Goal: Task Accomplishment & Management: Manage account settings

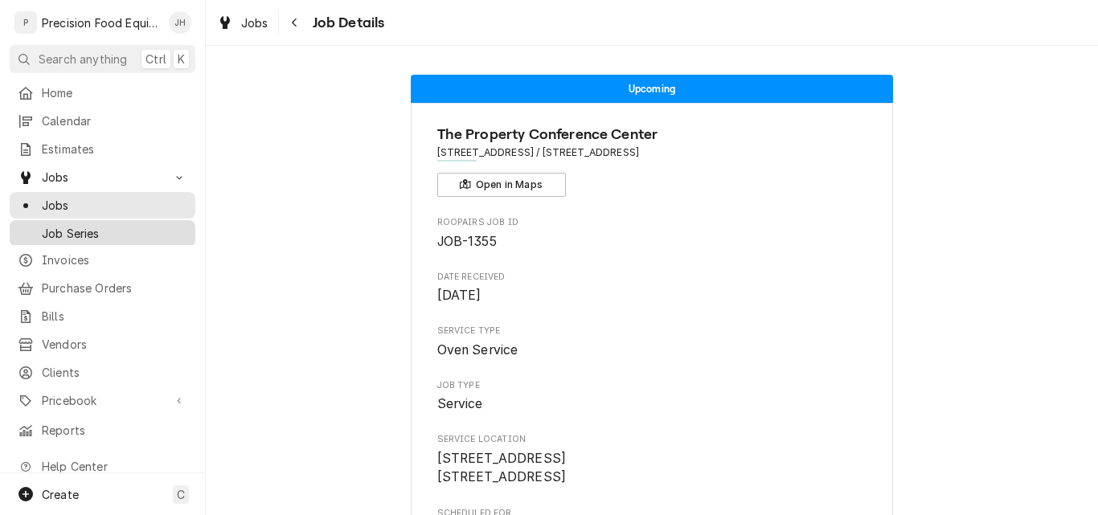
scroll to position [2623, 0]
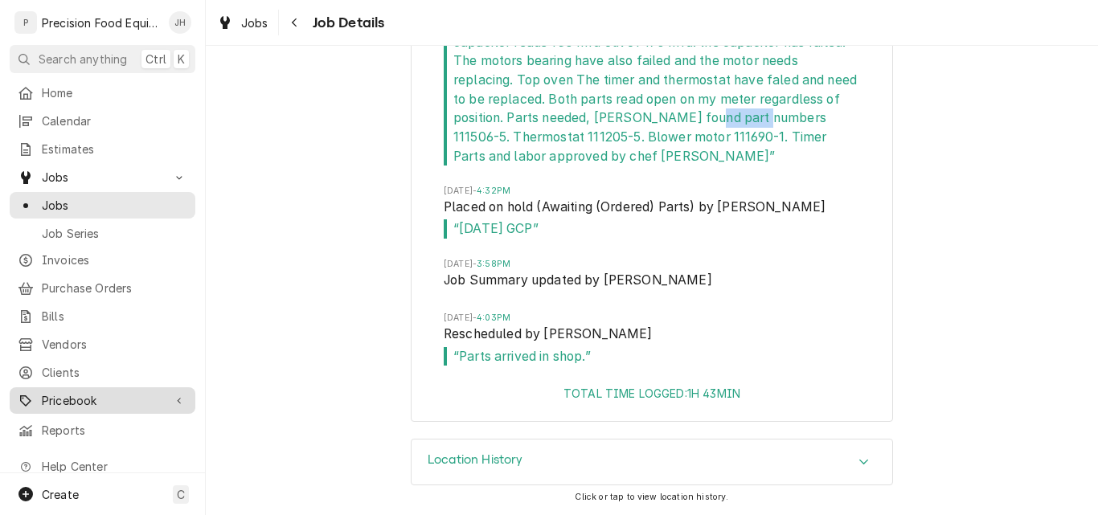
click at [88, 393] on span "Pricebook" at bounding box center [102, 400] width 121 height 17
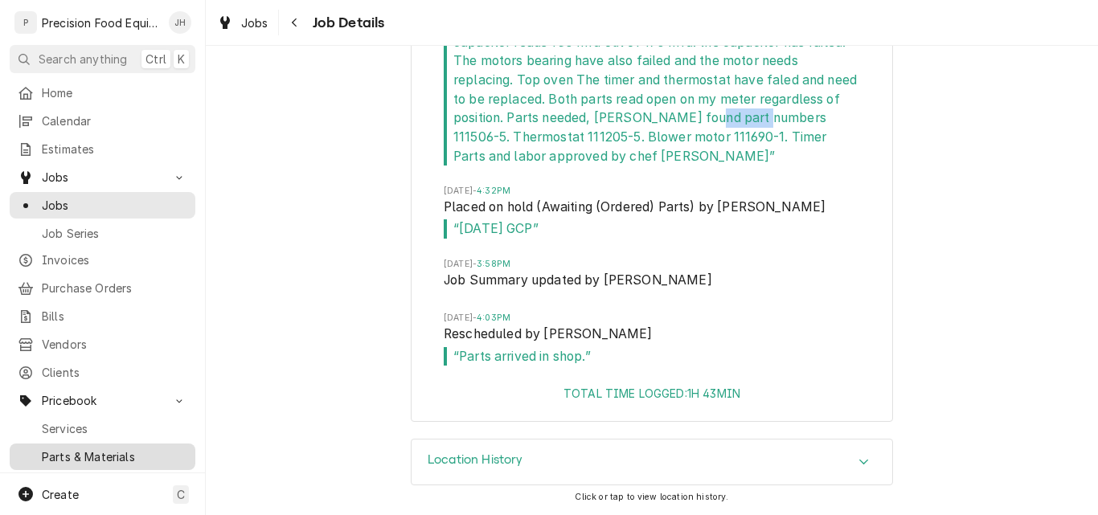
click at [88, 449] on span "Parts & Materials" at bounding box center [115, 457] width 146 height 17
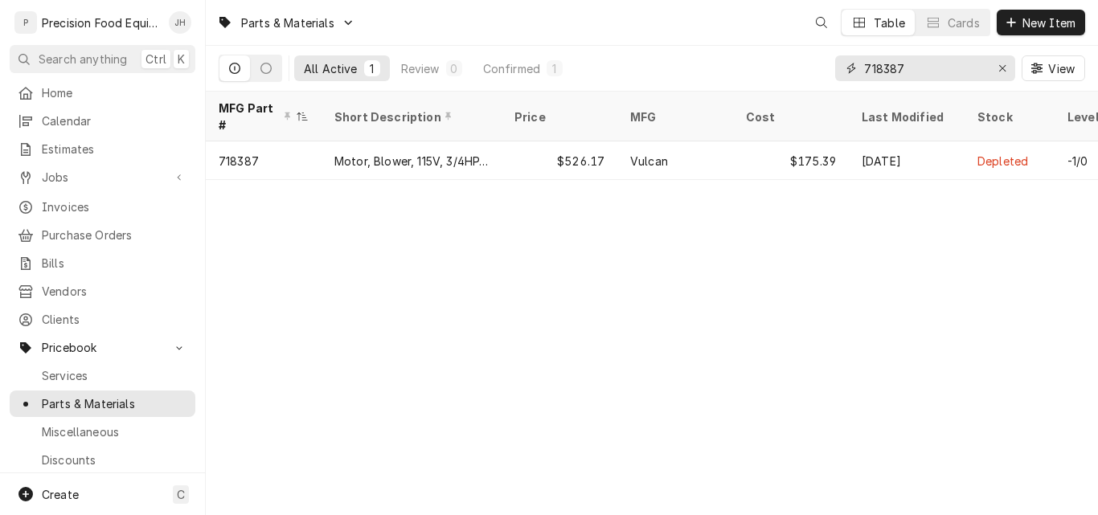
drag, startPoint x: 904, startPoint y: 68, endPoint x: 873, endPoint y: 68, distance: 31.4
drag, startPoint x: 873, startPoint y: 68, endPoint x: 859, endPoint y: 66, distance: 14.6
click at [859, 66] on div "Dynamic Content Wrapper" at bounding box center [851, 68] width 16 height 16
drag, startPoint x: 907, startPoint y: 67, endPoint x: 830, endPoint y: 70, distance: 76.4
click at [830, 70] on div "All Active 1 Review 0 Confirmed 1 718387 View" at bounding box center [652, 68] width 867 height 45
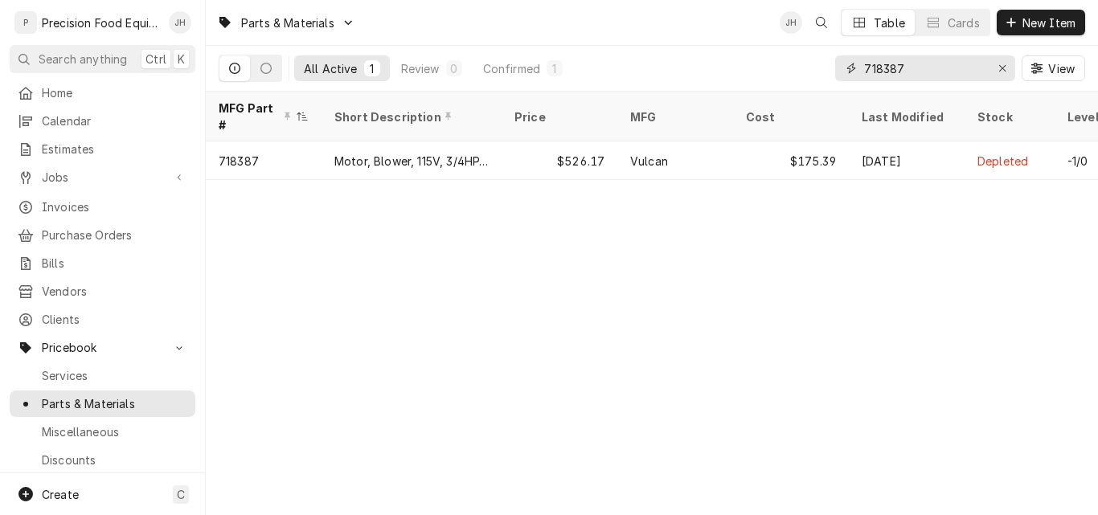
paste input "Pitco 60198601"
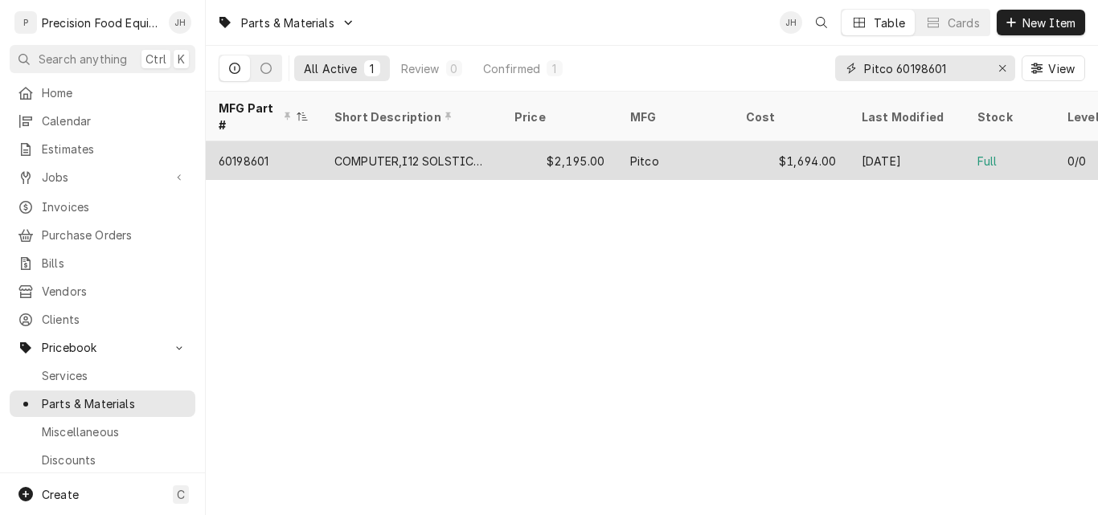
type input "Pitco 60198601"
click at [482, 153] on div "COMPUTER,I12 SOLSTICE PASTA" at bounding box center [411, 161] width 154 height 17
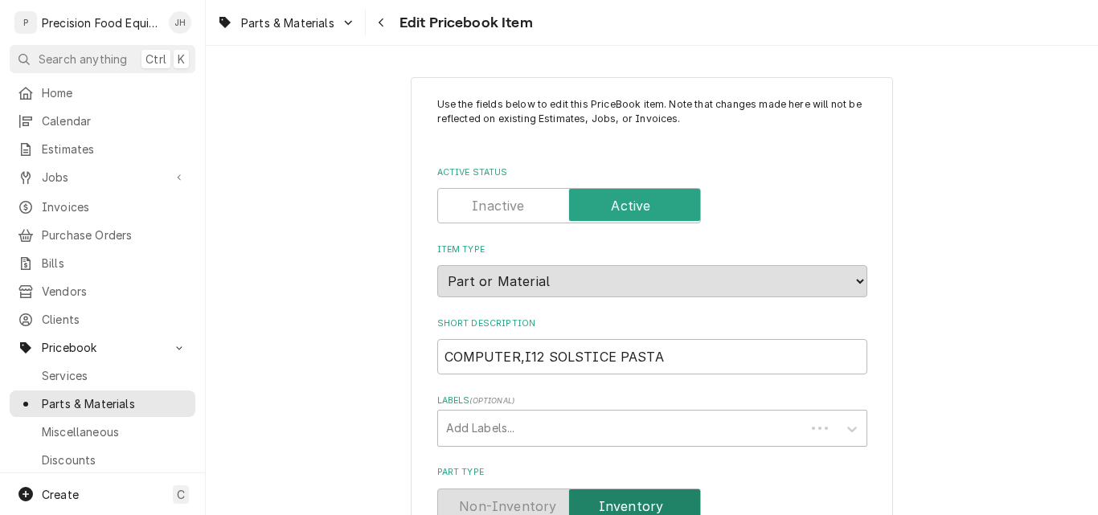
type textarea "x"
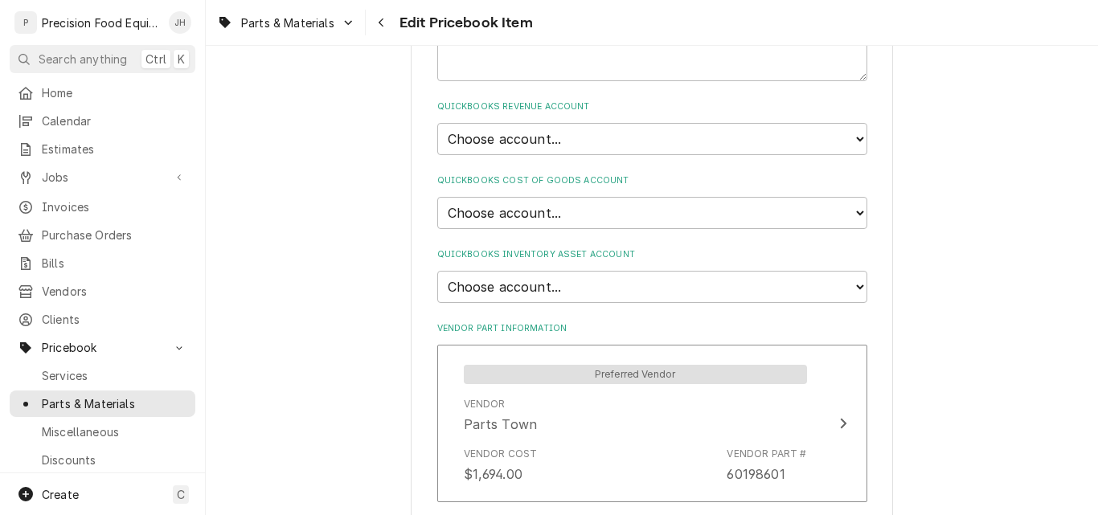
scroll to position [884, 0]
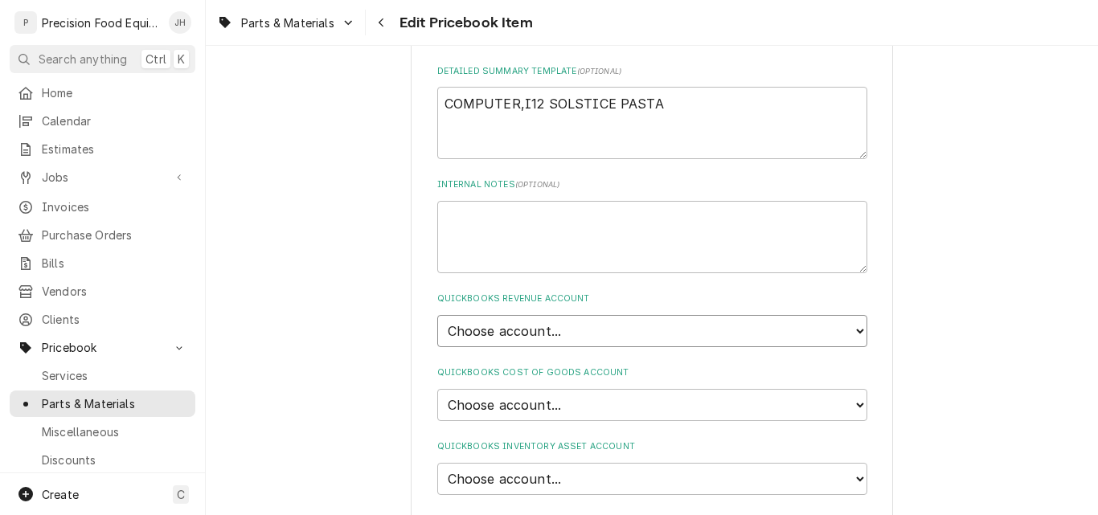
click at [557, 322] on select "Choose account... Discount Income Misc Income Non taxable issues 46600: Parts a…" at bounding box center [652, 331] width 430 height 32
select select "8000000A-1210141275"
click at [437, 315] on select "Choose account... Discount Income Misc Income Non taxable issues 46600: Parts a…" at bounding box center [652, 331] width 430 height 32
type textarea "x"
click at [549, 408] on select "Choose account... Loss Expense Loss Expense 11/3/2014 Loss Expense 11/4/2014 Co…" at bounding box center [652, 405] width 430 height 32
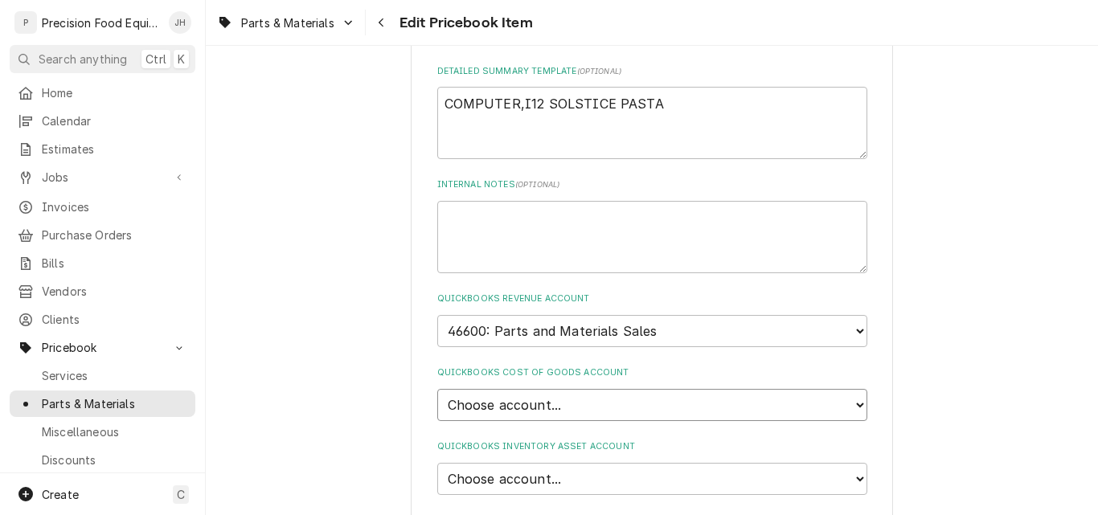
select select "80000023-1210145225"
click at [437, 389] on select "Choose account... Loss Expense Loss Expense 11/3/2014 Loss Expense 11/4/2014 Co…" at bounding box center [652, 405] width 430 height 32
type textarea "x"
click at [524, 482] on select "Choose account... Undeposited Funds Inventory Asset Payroll Asset" at bounding box center [652, 479] width 430 height 32
select select "80000022-1210145225"
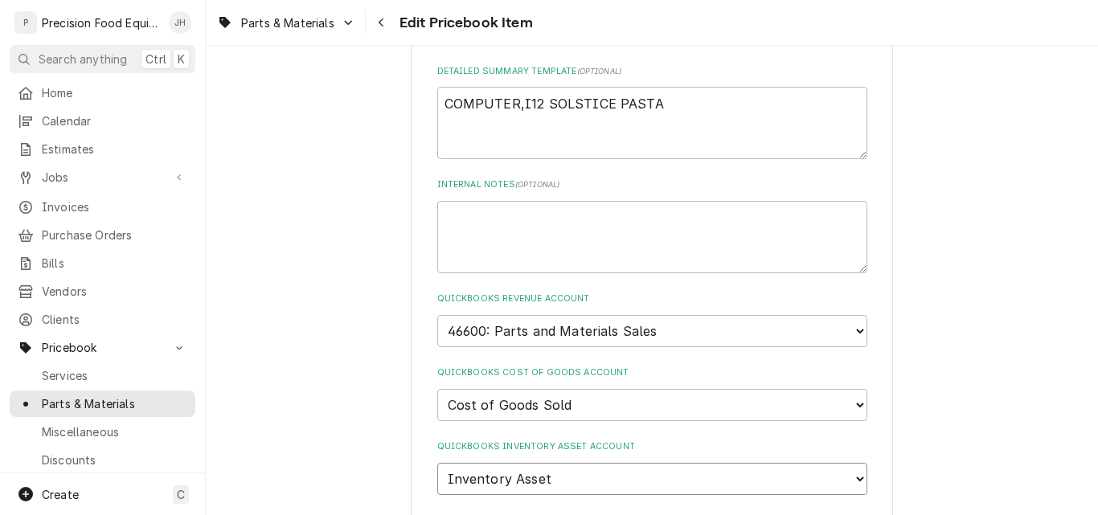
click at [437, 463] on select "Choose account... Undeposited Funds Inventory Asset Payroll Asset" at bounding box center [652, 479] width 430 height 32
type textarea "x"
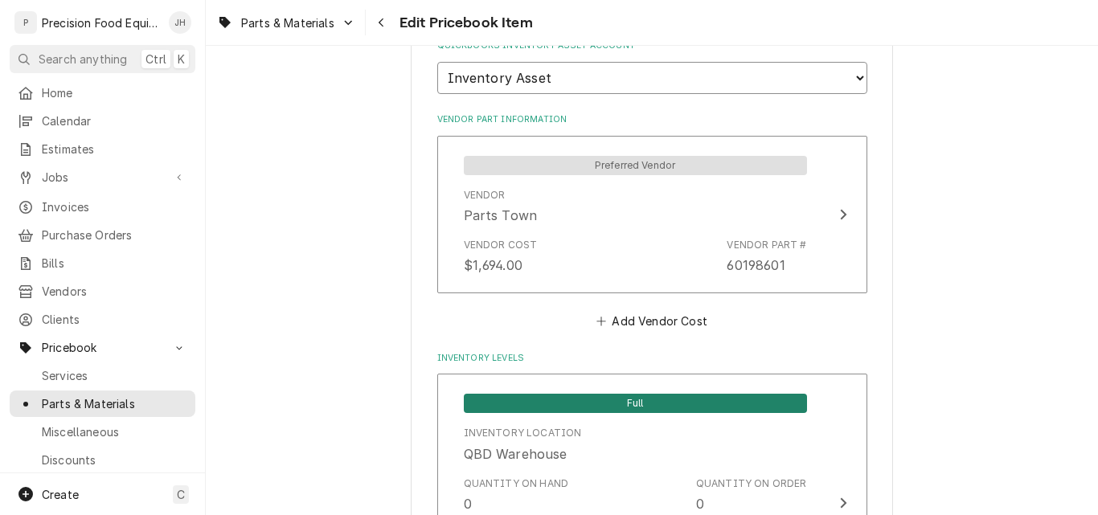
scroll to position [1286, 0]
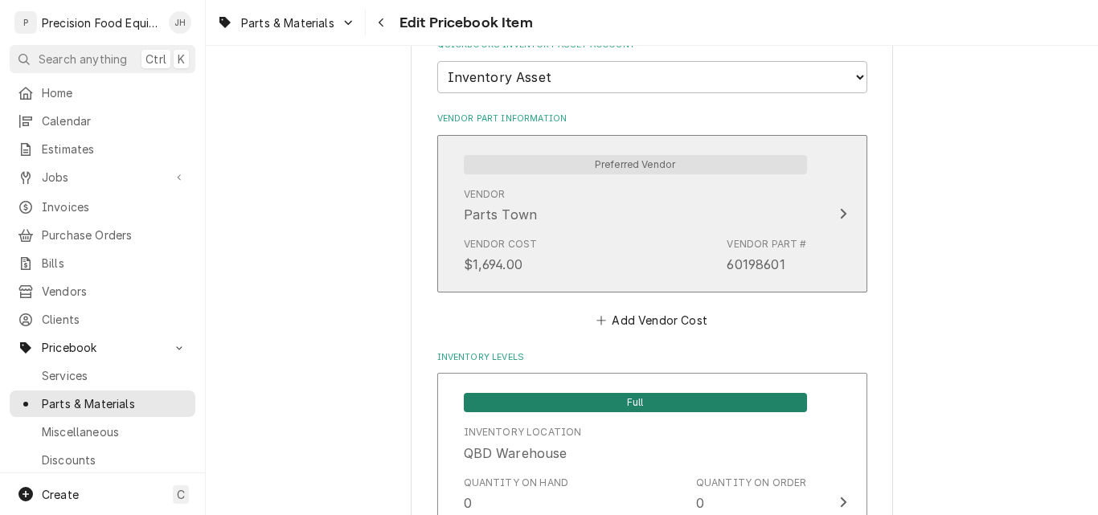
click at [620, 223] on div "Vendor Parts Town" at bounding box center [635, 206] width 343 height 50
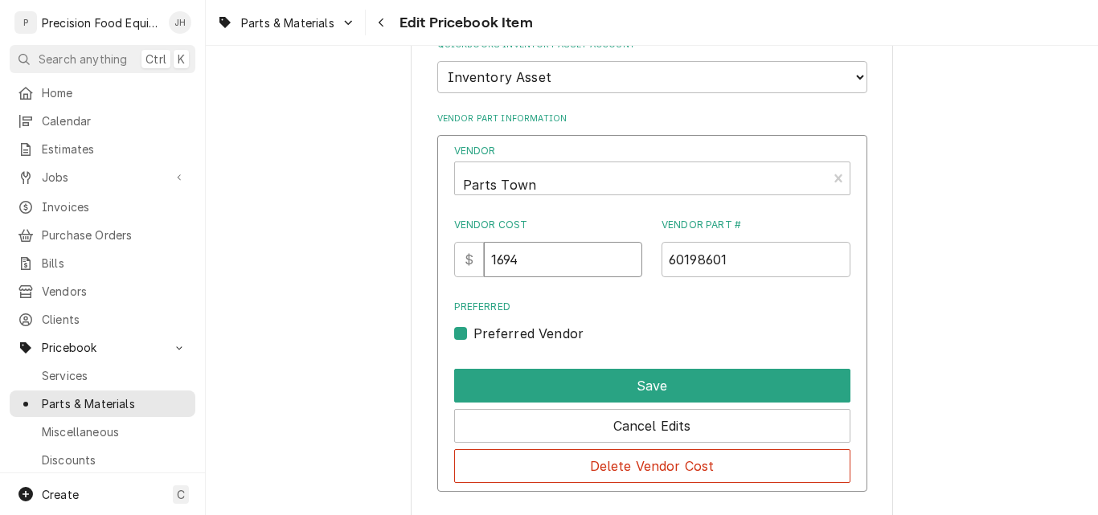
drag, startPoint x: 544, startPoint y: 261, endPoint x: 473, endPoint y: 215, distance: 85.4
click at [446, 252] on div "Vendor Parts Town Vendor Cost $ 1694 Vendor Part # 60198601 Preferred Preferred…" at bounding box center [652, 314] width 430 height 358
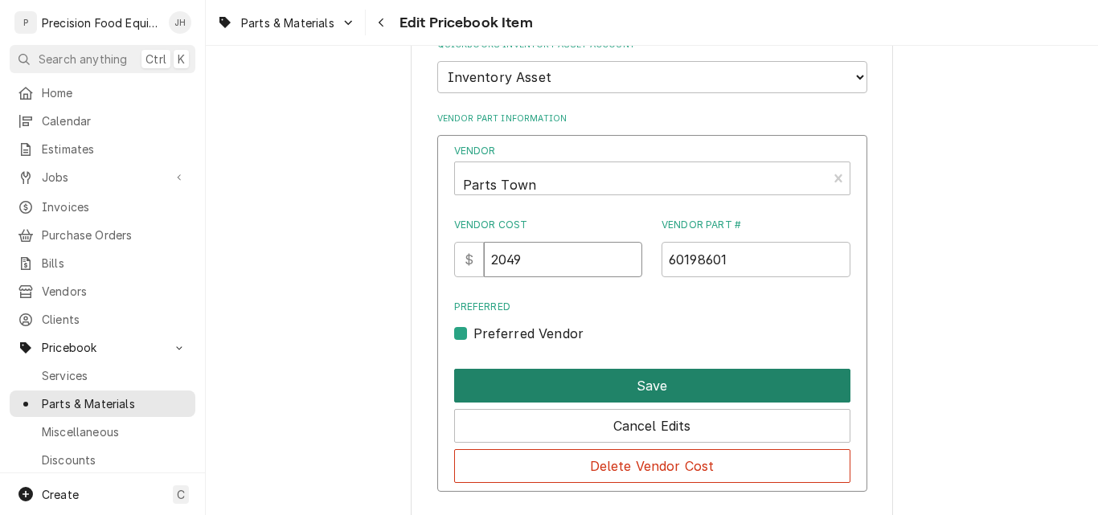
type input "2049"
click at [667, 383] on button "Save" at bounding box center [652, 386] width 396 height 34
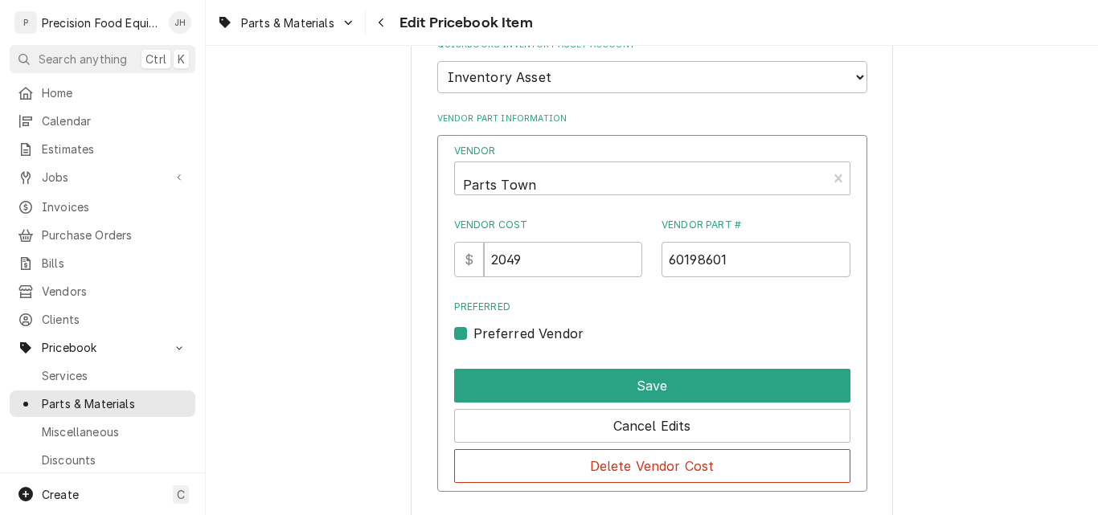
type textarea "x"
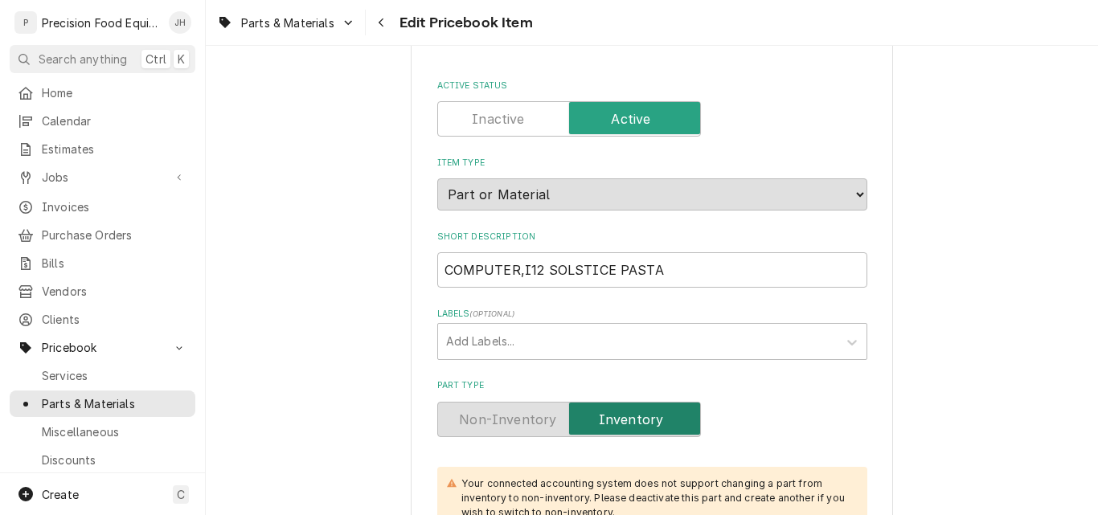
scroll to position [322, 0]
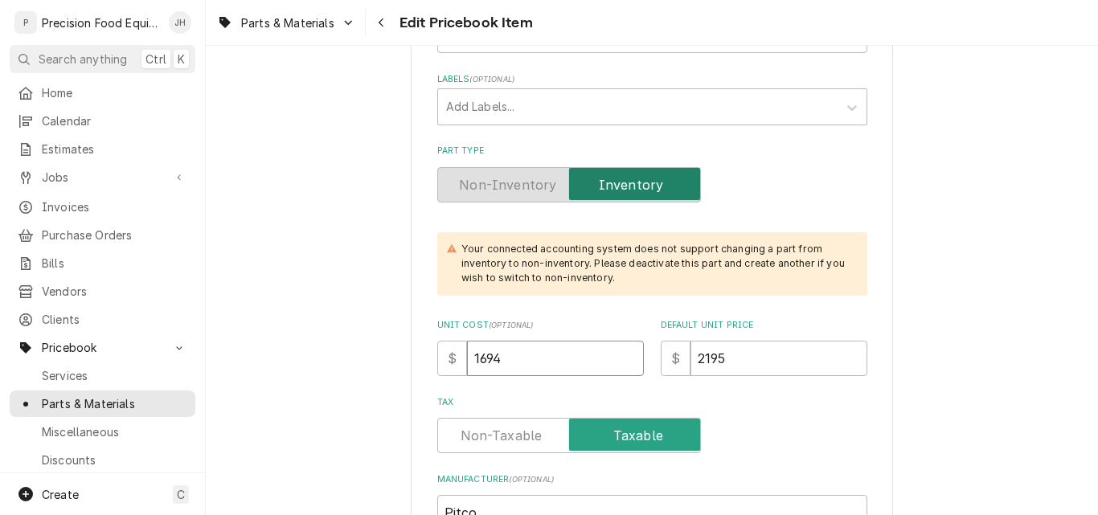
drag, startPoint x: 528, startPoint y: 359, endPoint x: 402, endPoint y: 347, distance: 126.9
type input "20"
type textarea "x"
type input "204"
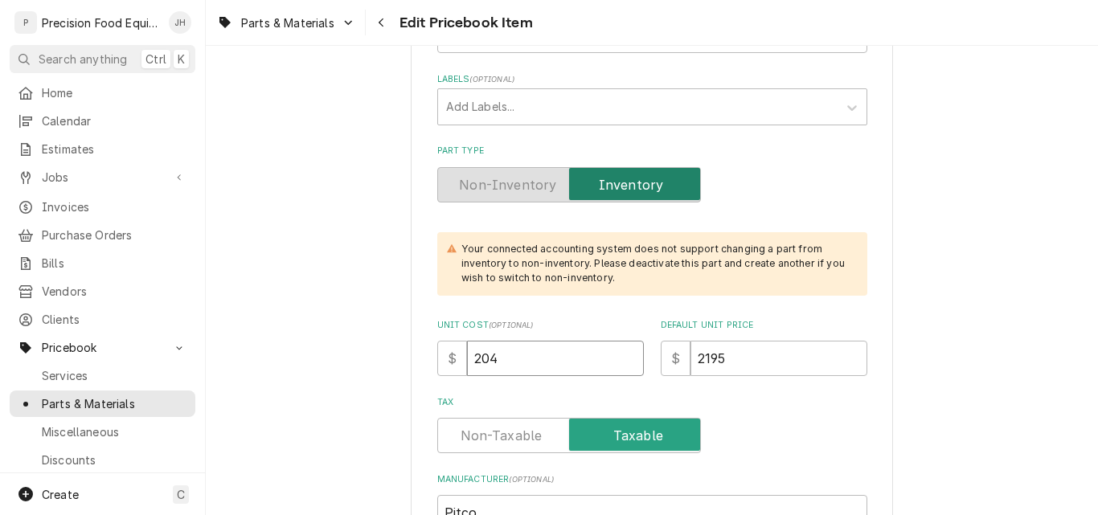
type textarea "x"
type input "2049"
drag, startPoint x: 739, startPoint y: 359, endPoint x: 697, endPoint y: 367, distance: 42.7
click at [697, 367] on input "2195" at bounding box center [779, 358] width 177 height 35
type textarea "x"
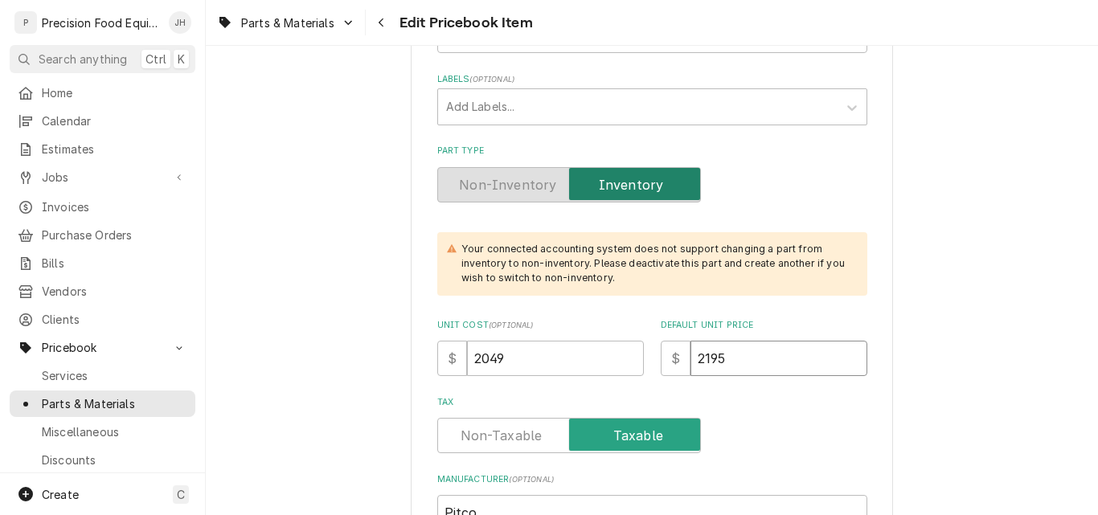
type input "25"
type textarea "x"
type input "254"
type textarea "x"
type input "2549"
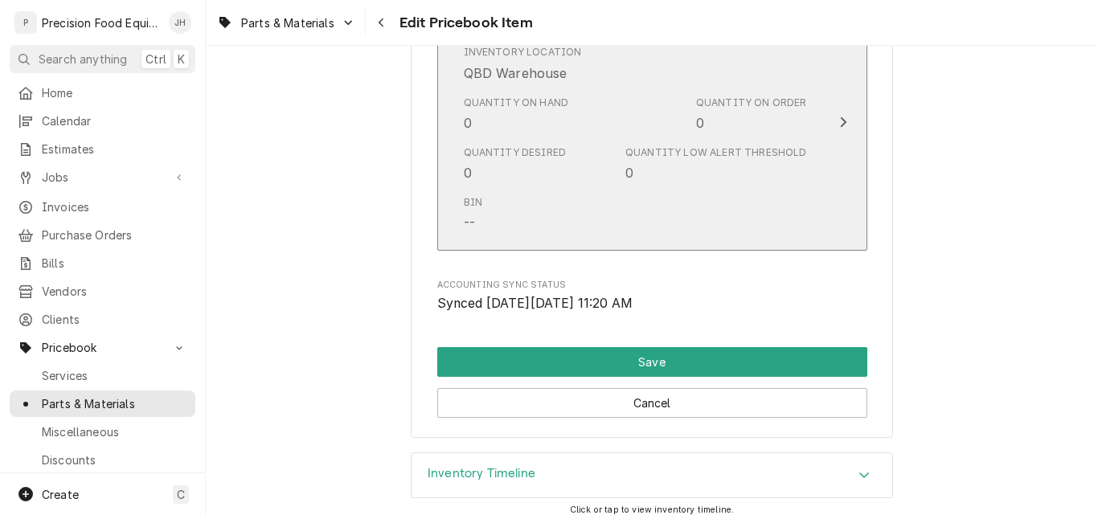
scroll to position [1688, 0]
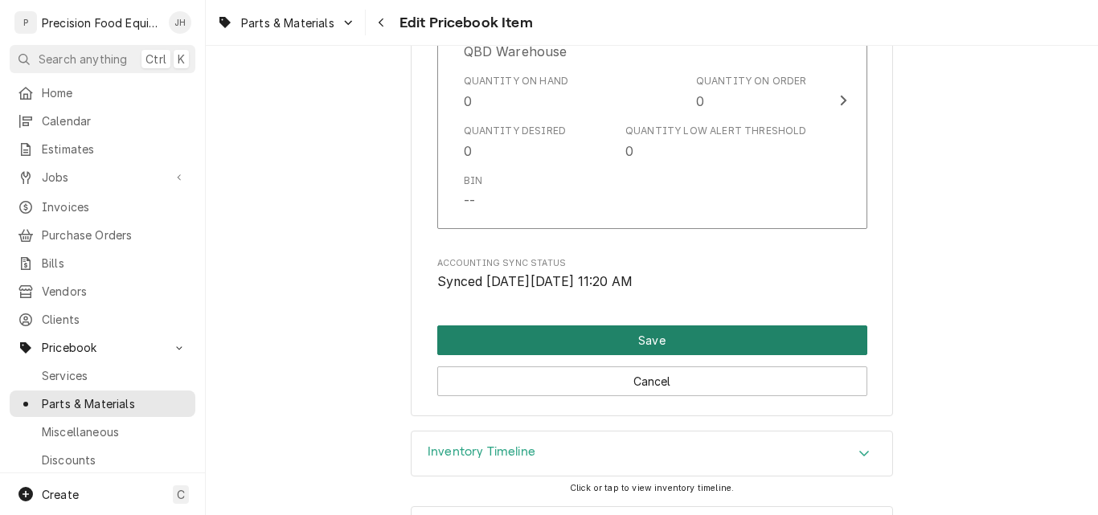
click at [663, 346] on button "Save" at bounding box center [652, 341] width 430 height 30
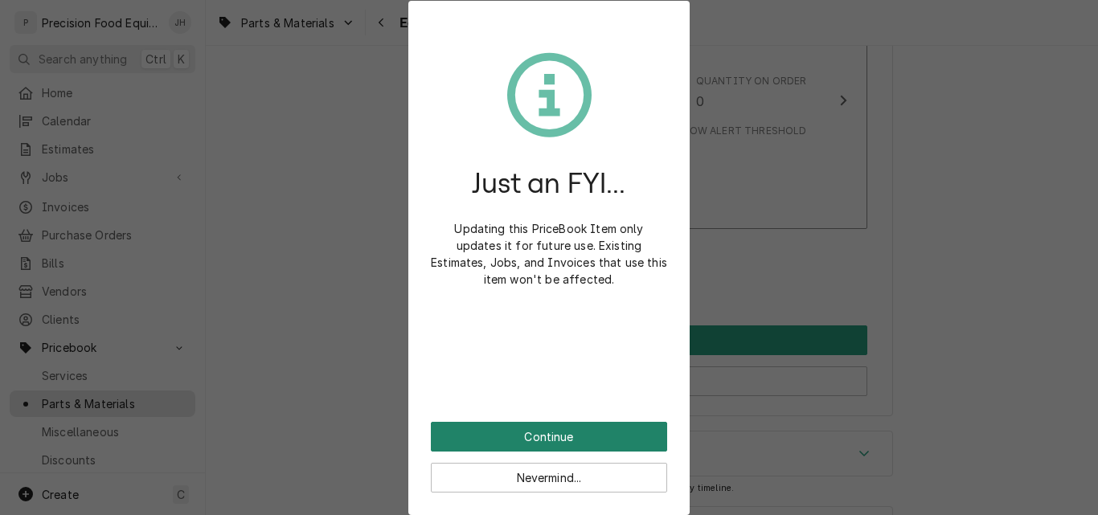
click at [578, 437] on button "Continue" at bounding box center [549, 437] width 236 height 30
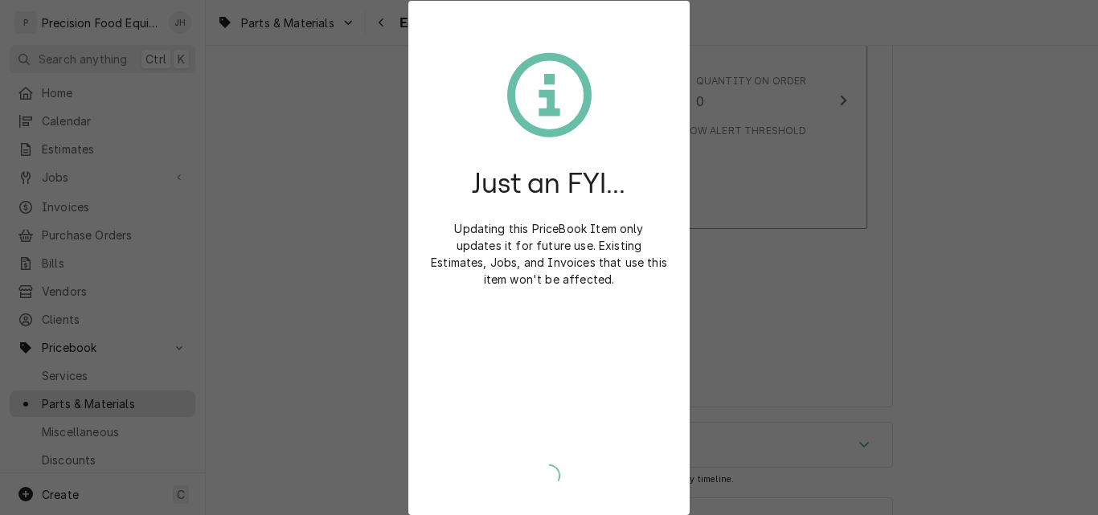
type textarea "x"
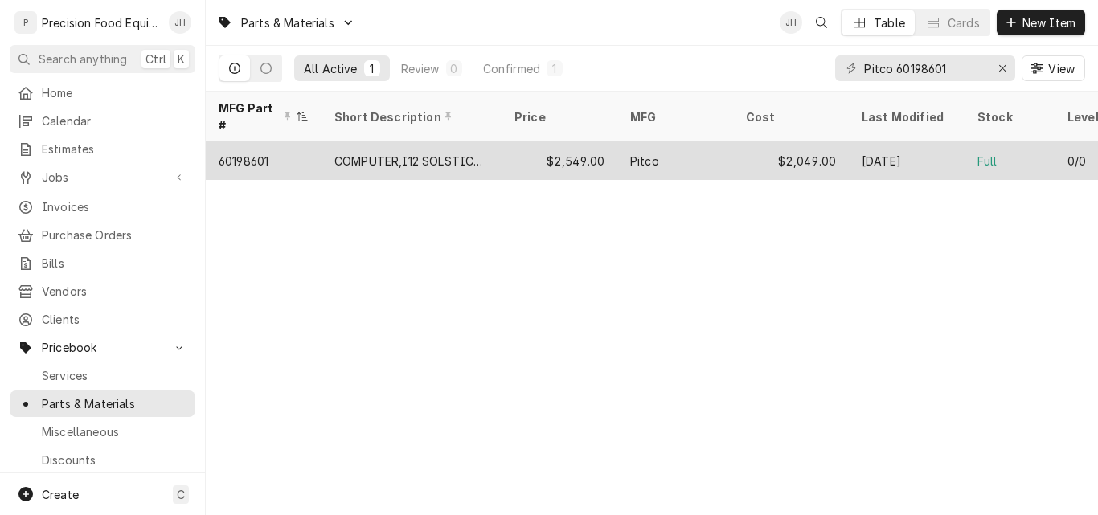
click at [423, 153] on div "COMPUTER,I12 SOLSTICE PASTA" at bounding box center [411, 161] width 154 height 17
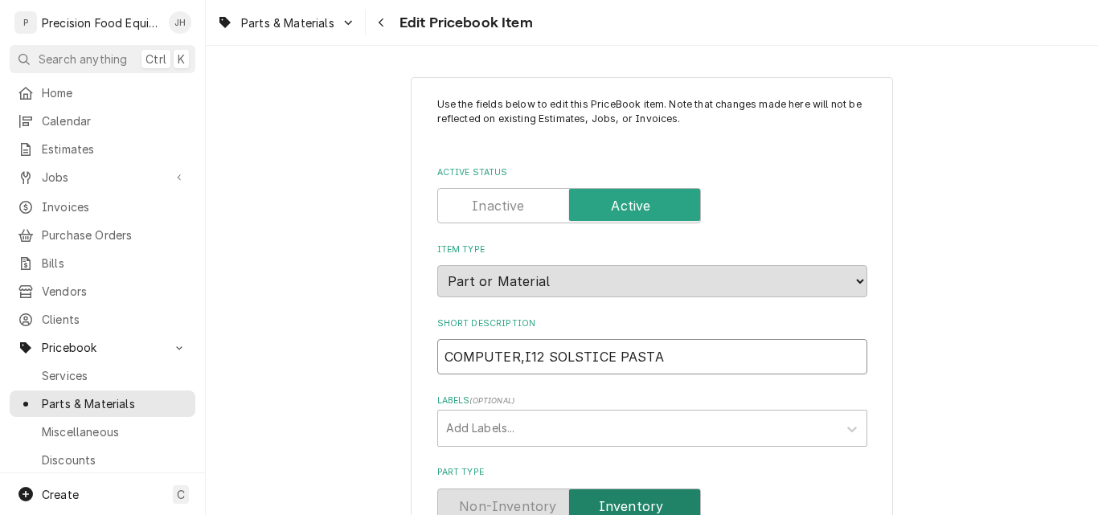
drag, startPoint x: 446, startPoint y: 355, endPoint x: 508, endPoint y: 358, distance: 62.0
click at [508, 358] on input "COMPUTER,I12 SOLSTICE PASTA" at bounding box center [652, 356] width 430 height 35
type textarea "x"
type input "Co,I12 SOLSTICE PASTA"
type textarea "x"
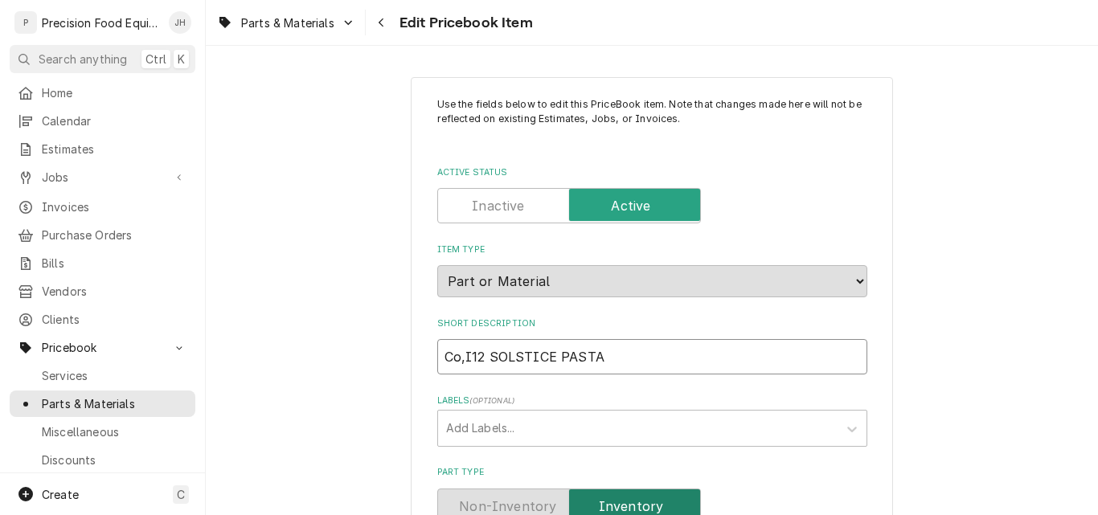
type input "Com,I12 SOLSTICE PASTA"
type textarea "x"
type input "Comp,I12 SOLSTICE PASTA"
type textarea "x"
type input "Compu,I12 SOLSTICE PASTA"
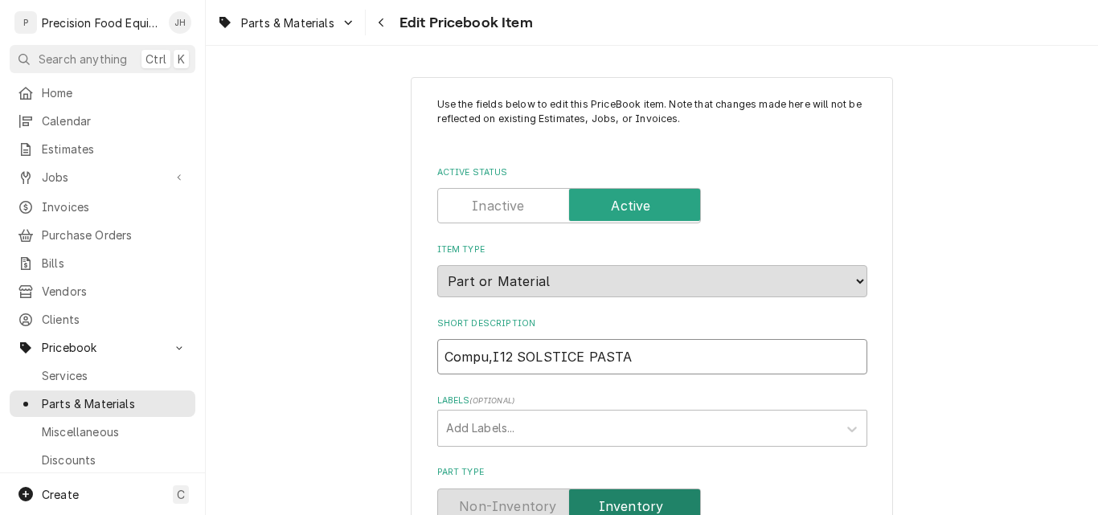
type textarea "x"
type input "Comput,I12 SOLSTICE PASTA"
type textarea "x"
type input "Compute,I12 SOLSTICE PASTA"
type textarea "x"
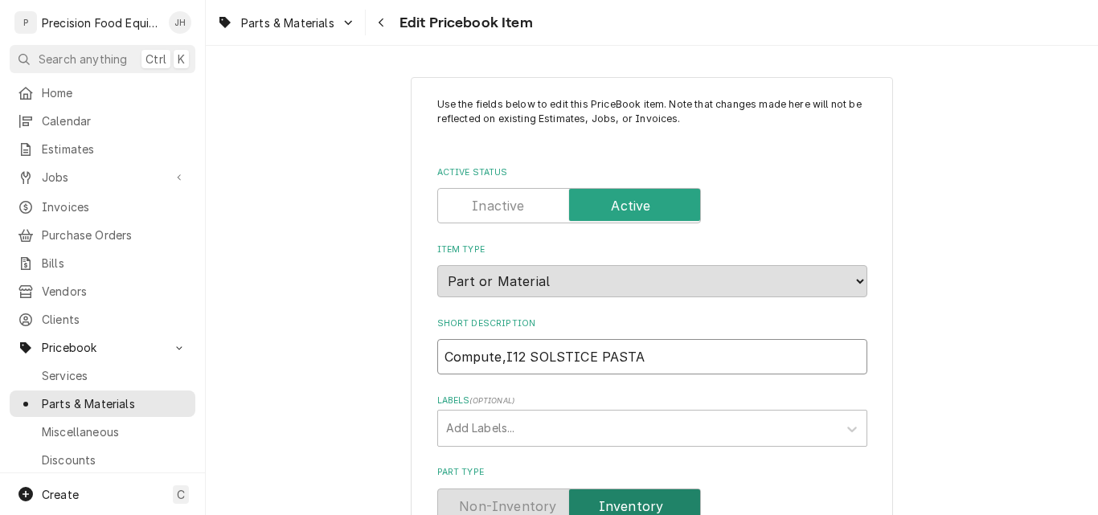
type input "Computer,I12 SOLSTICE PASTA"
type textarea "x"
type input "Computer, I12 SOLSTICE PASTA"
type textarea "x"
type input "Computer, I12 SoOLSTICE PASTA"
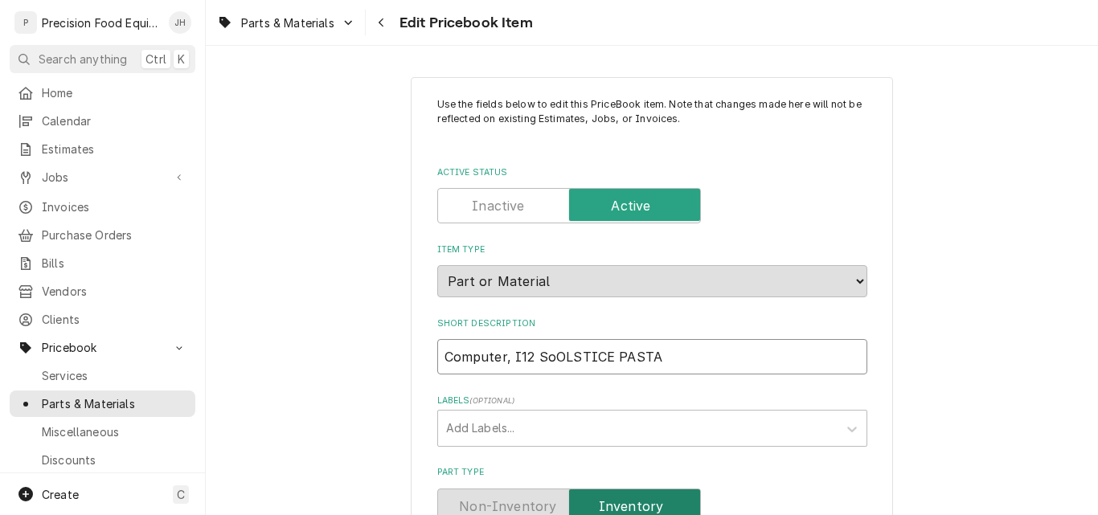
type textarea "x"
type input "Computer, I12 SolOLSTICE PASTA"
type textarea "x"
type input "Computer, I12 SolsOLSTICE PASTA"
type textarea "x"
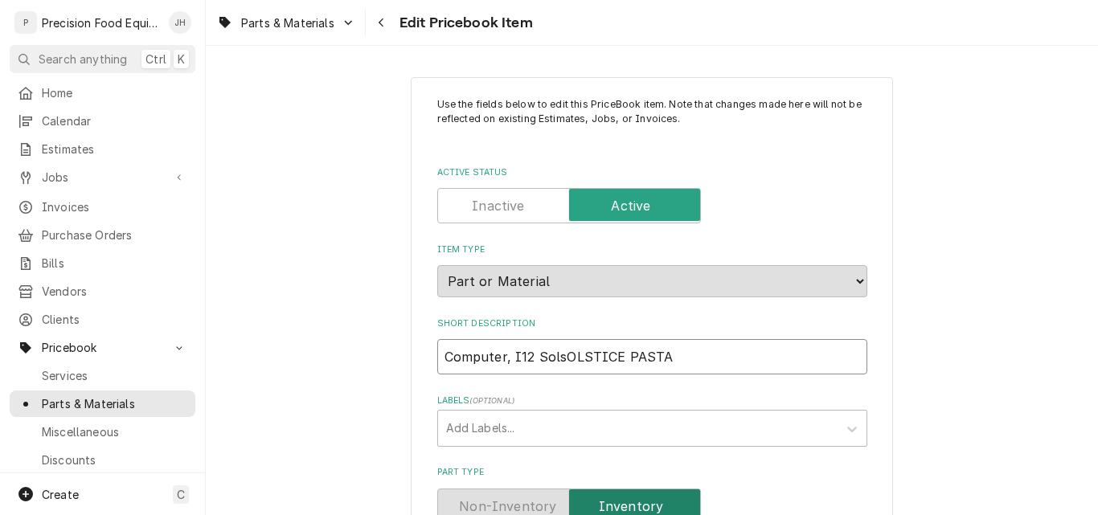
type input "Computer, I12 SolsLSTICE PASTA"
type textarea "x"
type input "Computer, I12 SolsSTICE PASTA"
type textarea "x"
type input "Computer, I12 SolsTICE PASTA"
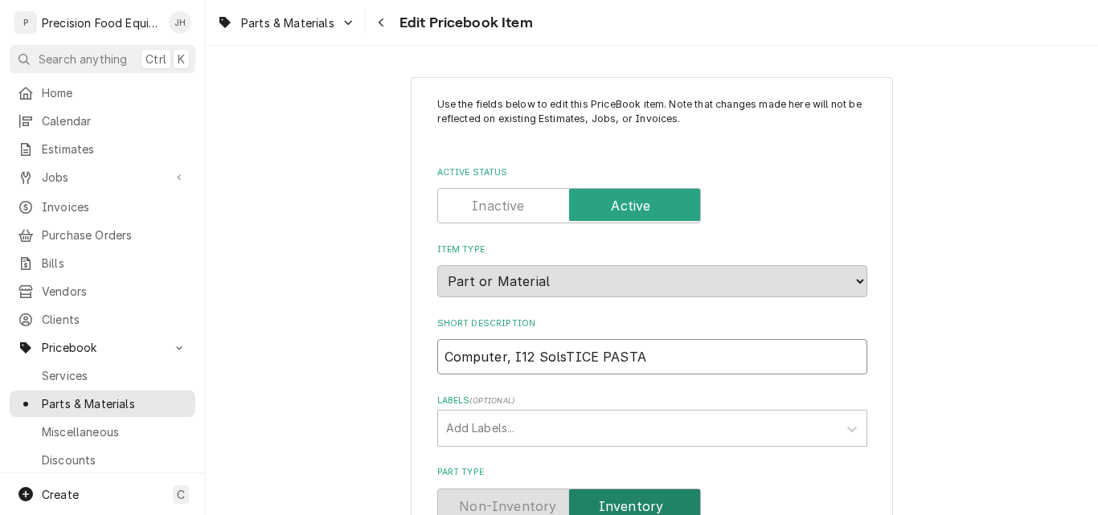
type textarea "x"
type input "Computer, I12 SolstTICE PASTA"
type textarea "x"
type input "Computer, I12 SolstiTICE PASTA"
type textarea "x"
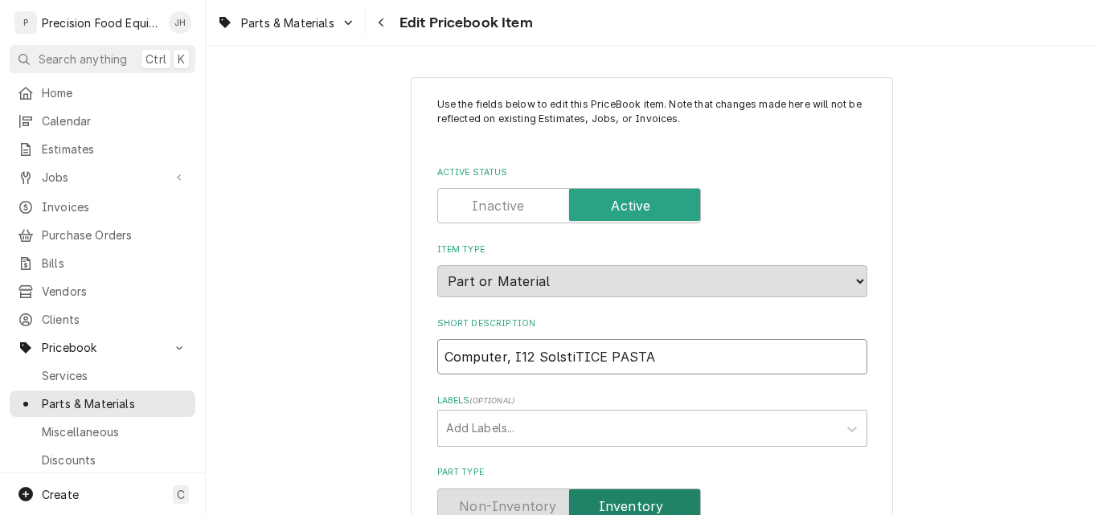
type input "Computer, I12 SolsticTICE PASTA"
type textarea "x"
type input "Computer, I12 SolsticeTICE PASTA"
type textarea "x"
type input "Computer, I12 SolsticeICE PASTA"
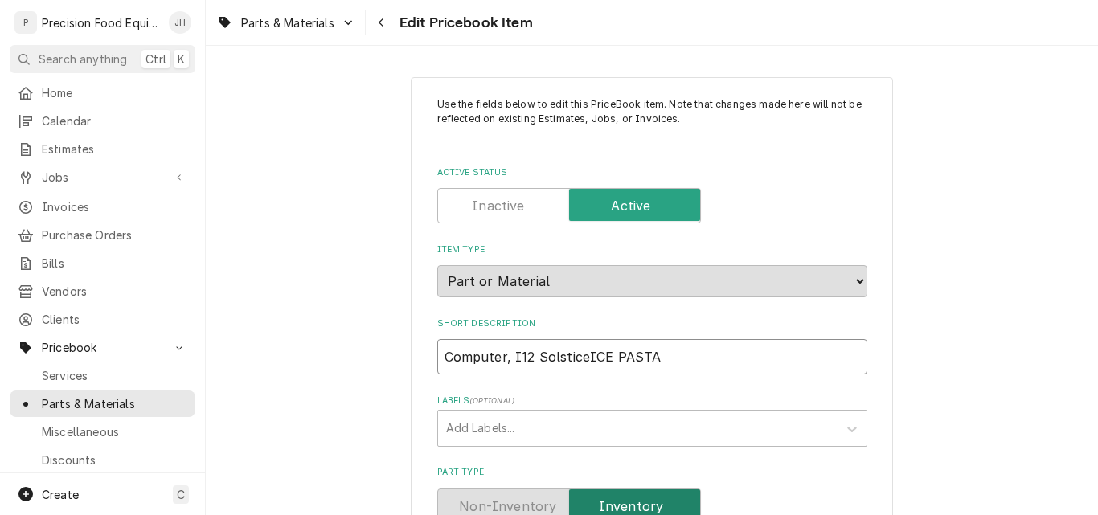
type textarea "x"
type input "Computer, I12 SolsticeCE PASTA"
type textarea "x"
type input "Computer, I12 SolsticeE PASTA"
type textarea "x"
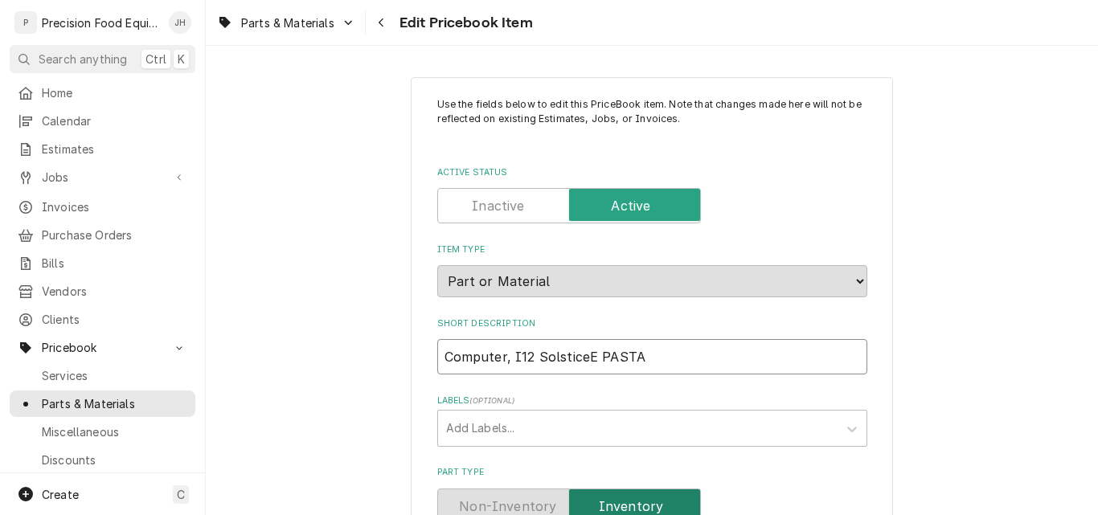
type input "Computer, I12 Solstice PASTA"
type textarea "x"
type input "Computer, I12 Solstice PSTA"
type textarea "x"
type input "Computer, I12 Solstice PTA"
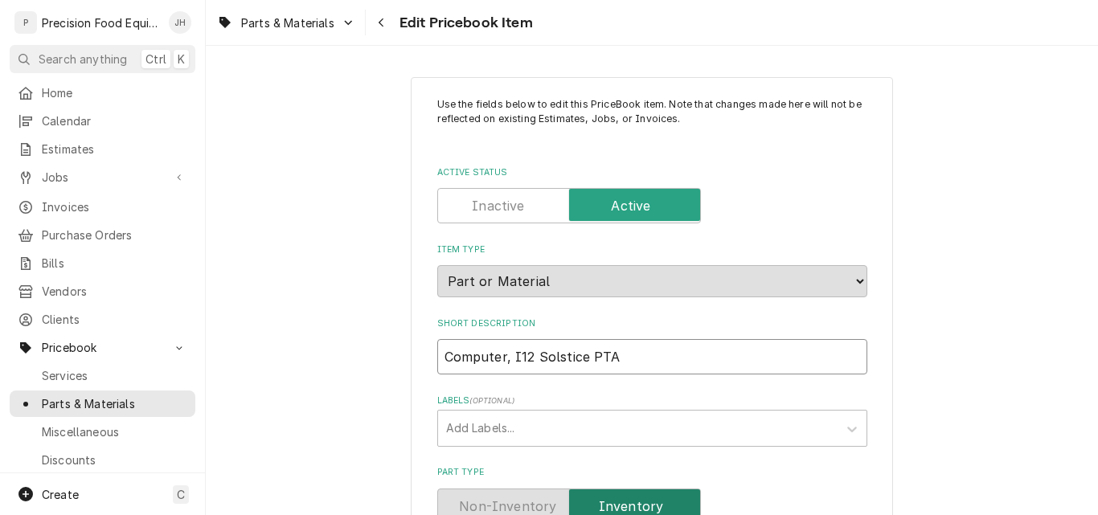
type textarea "x"
type input "Computer, I12 Solstice PA"
type textarea "x"
type input "Computer, I12 Solstice P"
type textarea "x"
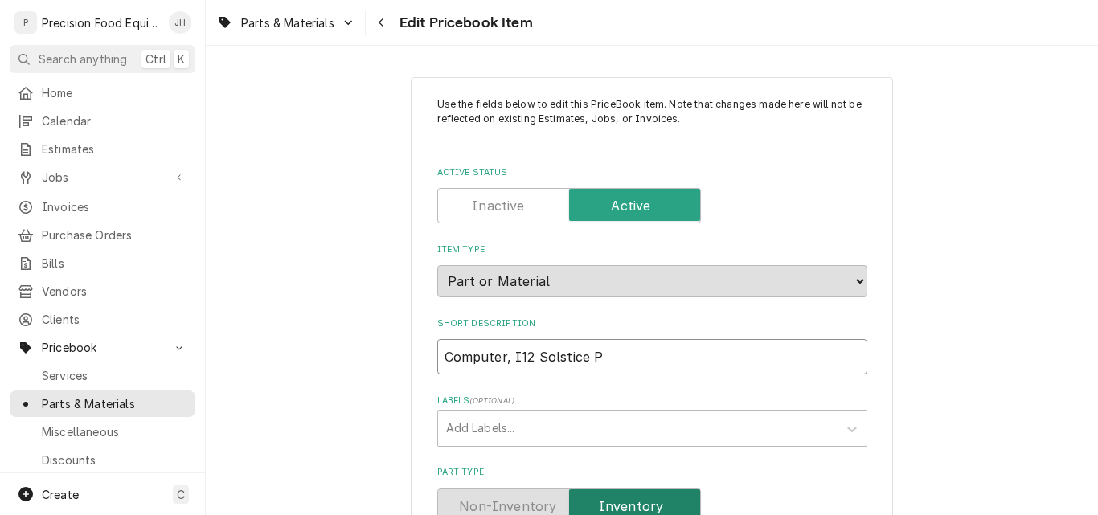
type input "Computer, I12 Solstice Pa"
type textarea "x"
type input "Computer, I12 Solstice Pas"
type textarea "x"
type input "Computer, I12 Solstice Past"
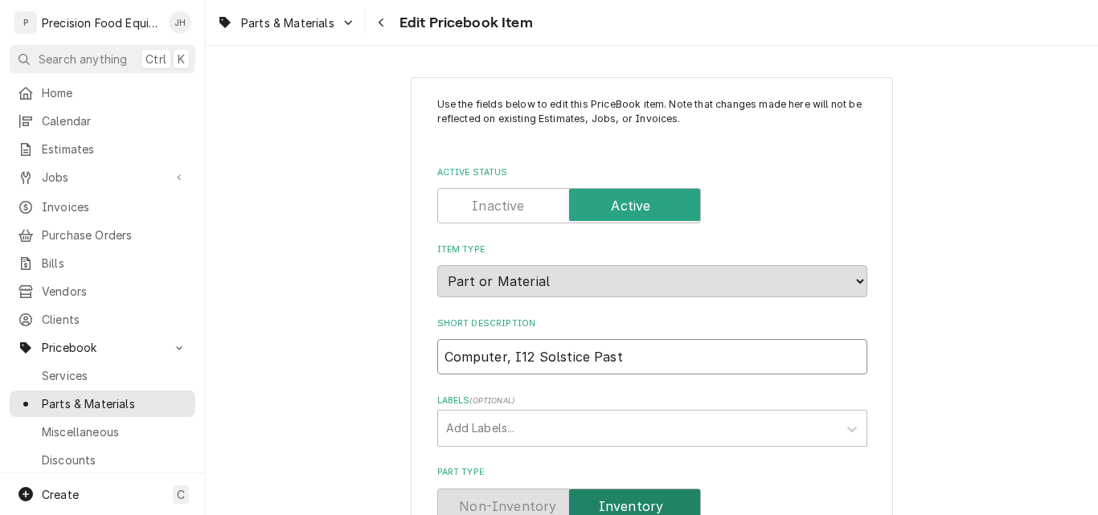
type textarea "x"
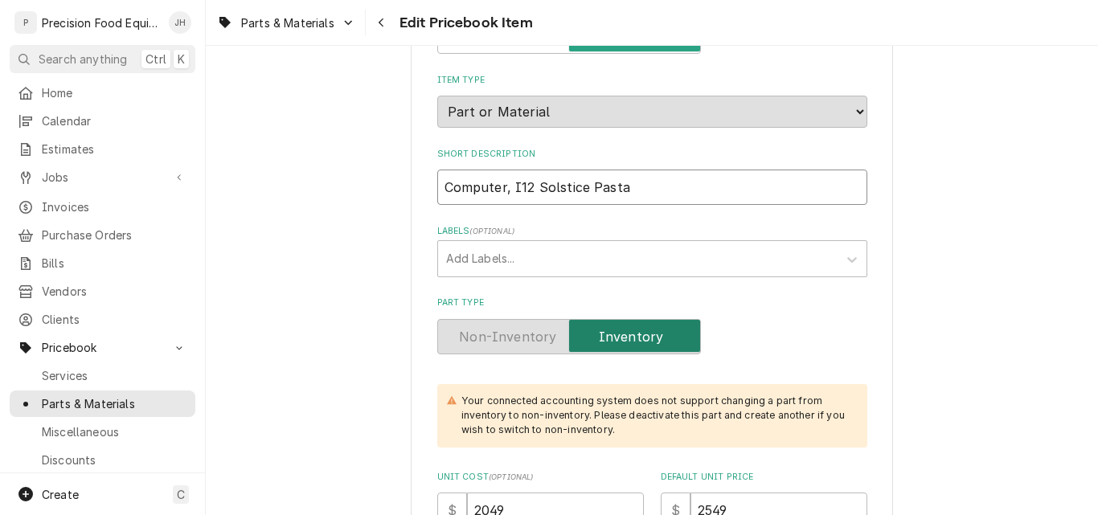
scroll to position [161, 0]
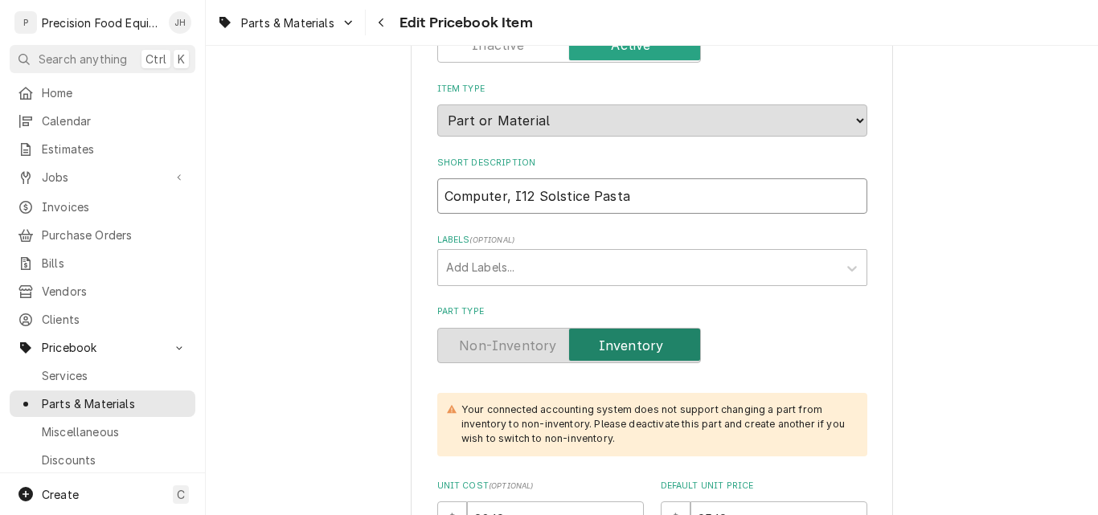
drag, startPoint x: 617, startPoint y: 203, endPoint x: 437, endPoint y: 196, distance: 181.0
click at [437, 196] on input "Computer, I12 Solstice Pasta" at bounding box center [652, 195] width 430 height 35
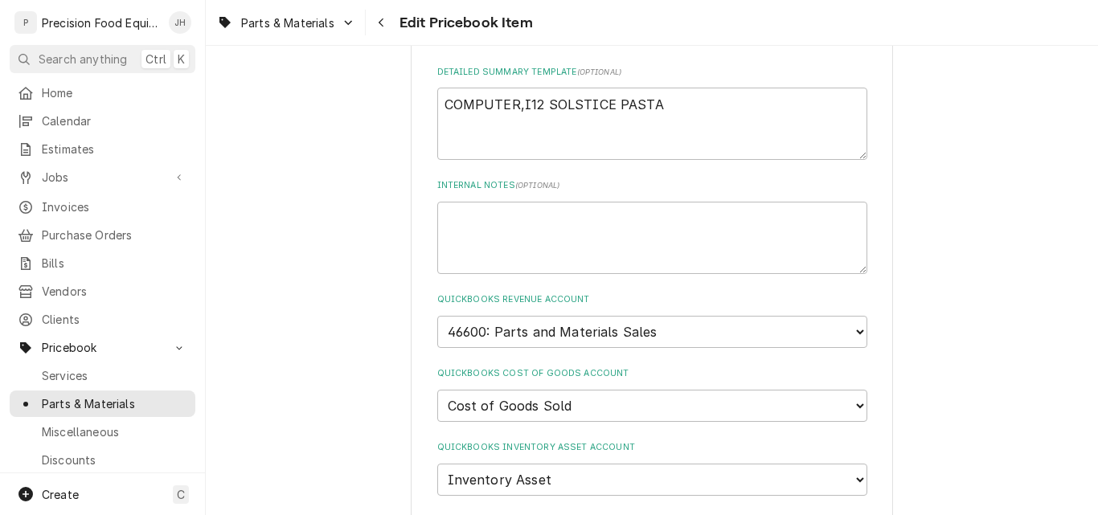
scroll to position [884, 0]
type input "Computer, I12 Solstice Pasta"
drag, startPoint x: 654, startPoint y: 106, endPoint x: 406, endPoint y: 106, distance: 248.4
click at [411, 106] on div "Use the fields below to edit this PriceBook item. Note that changes made here w…" at bounding box center [652, 207] width 482 height 2028
paste textarea "omputer, I12 Solstice Pasta"
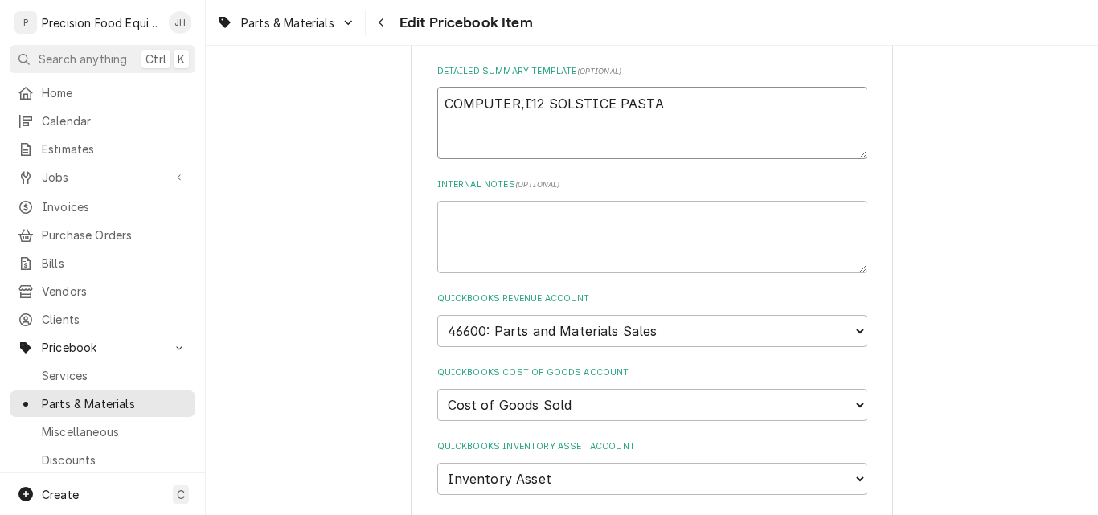
type textarea "x"
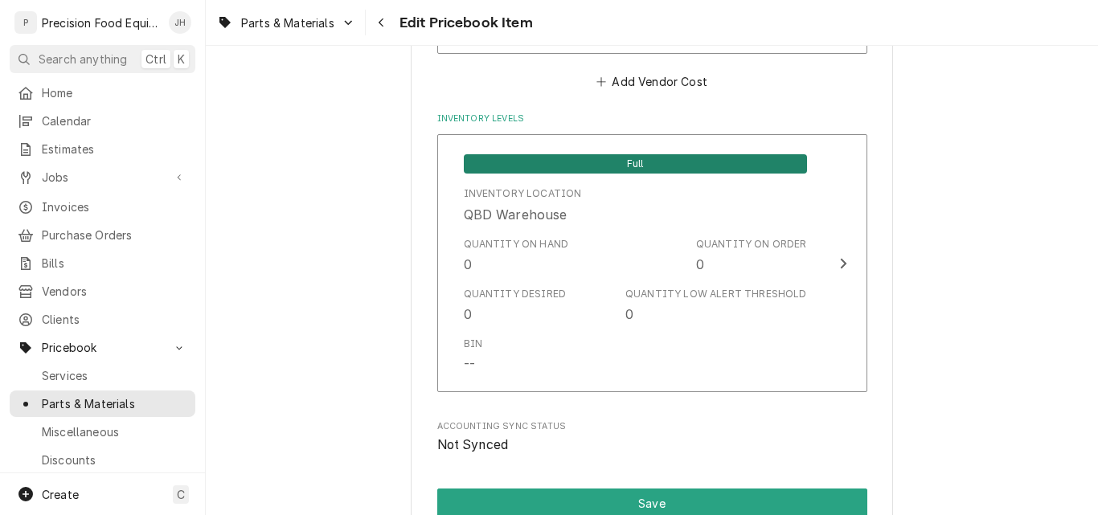
scroll to position [1528, 0]
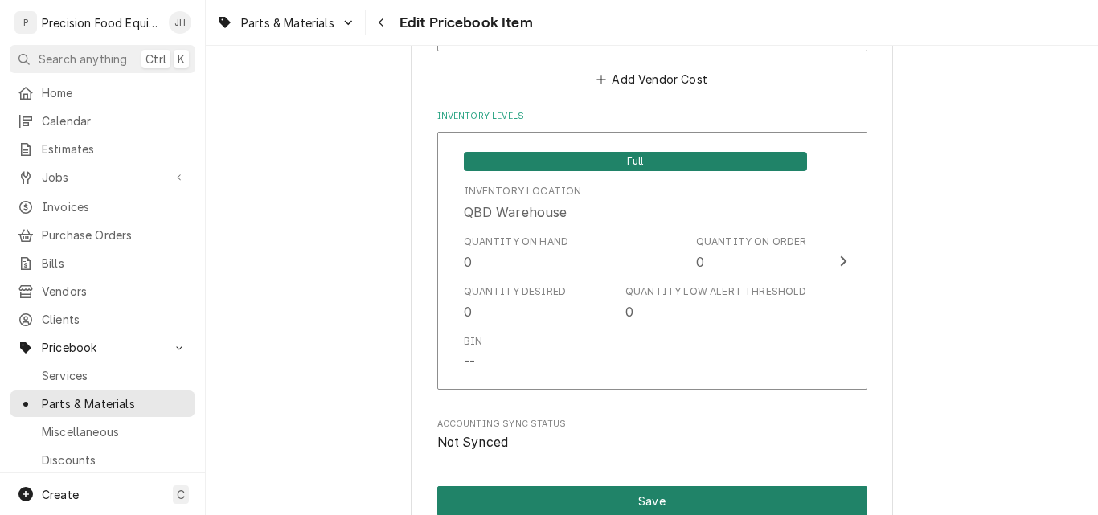
type textarea "Computer, I12 Solstice Pasta"
click at [589, 501] on button "Save" at bounding box center [652, 501] width 430 height 30
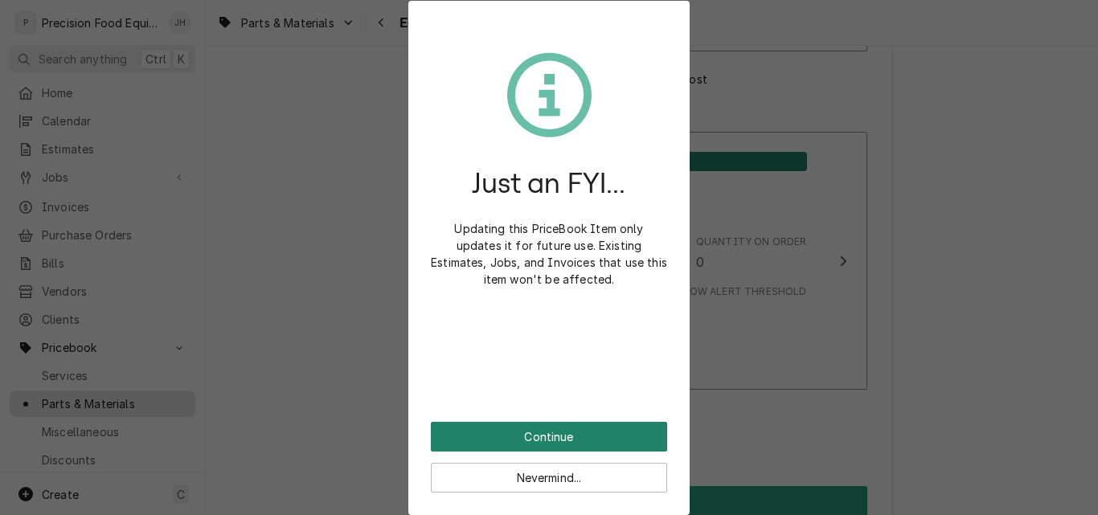
click at [527, 432] on button "Continue" at bounding box center [549, 437] width 236 height 30
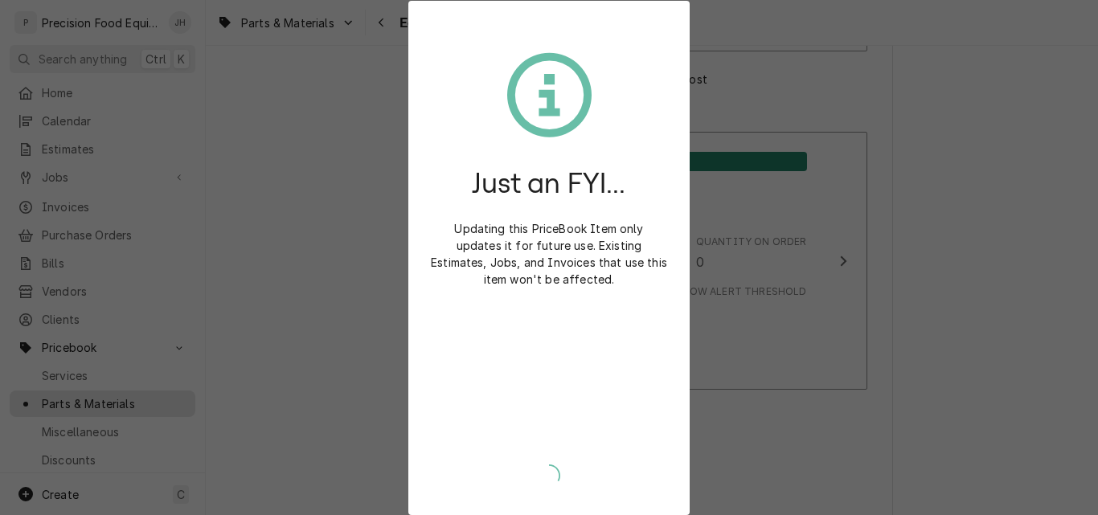
type textarea "x"
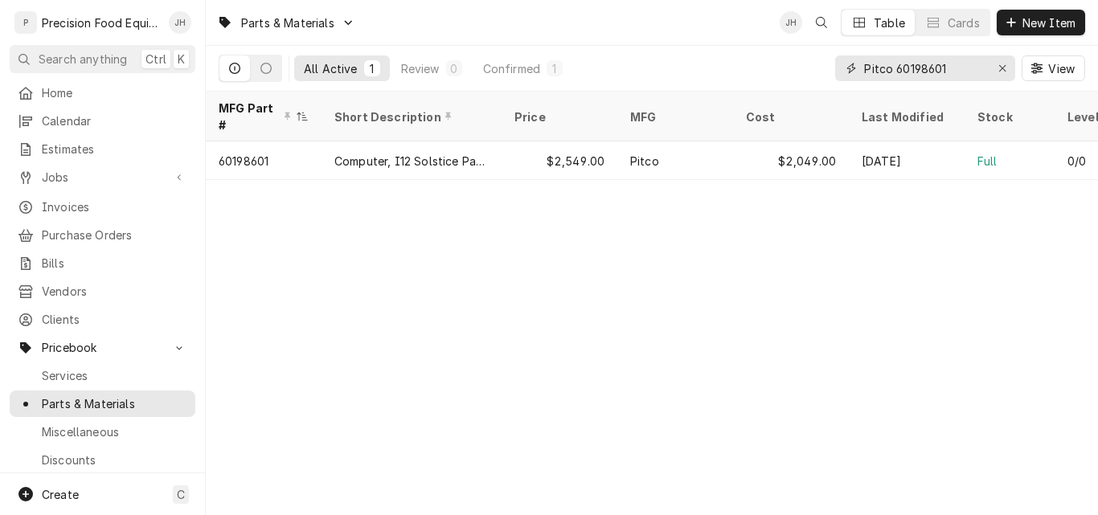
drag, startPoint x: 962, startPoint y: 66, endPoint x: 679, endPoint y: 71, distance: 283.8
click at [679, 71] on div "All Active 1 Review 0 Confirmed 1 Pitco 60198601 View" at bounding box center [652, 68] width 867 height 45
type input "915308"
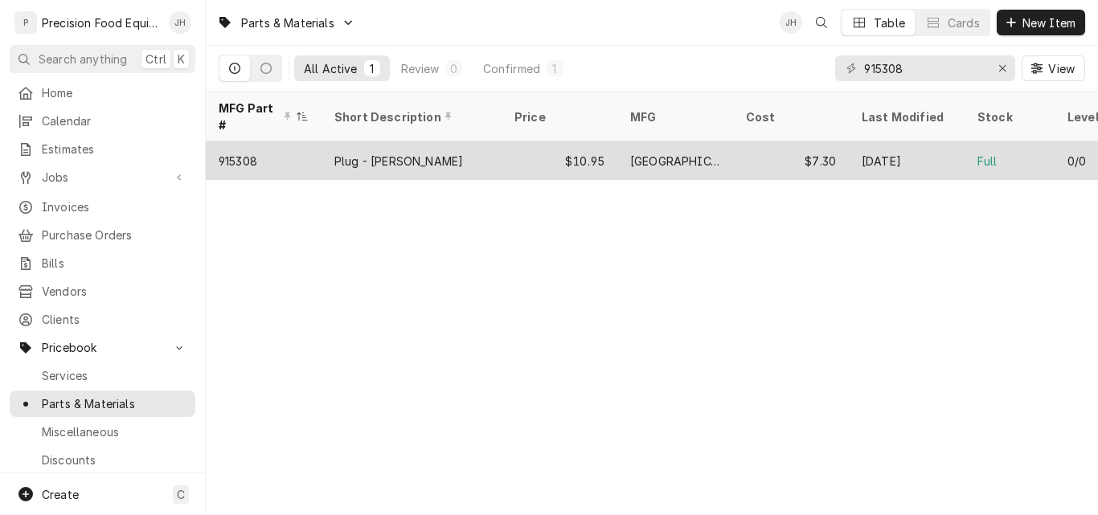
click at [598, 141] on div "$10.95" at bounding box center [560, 160] width 116 height 39
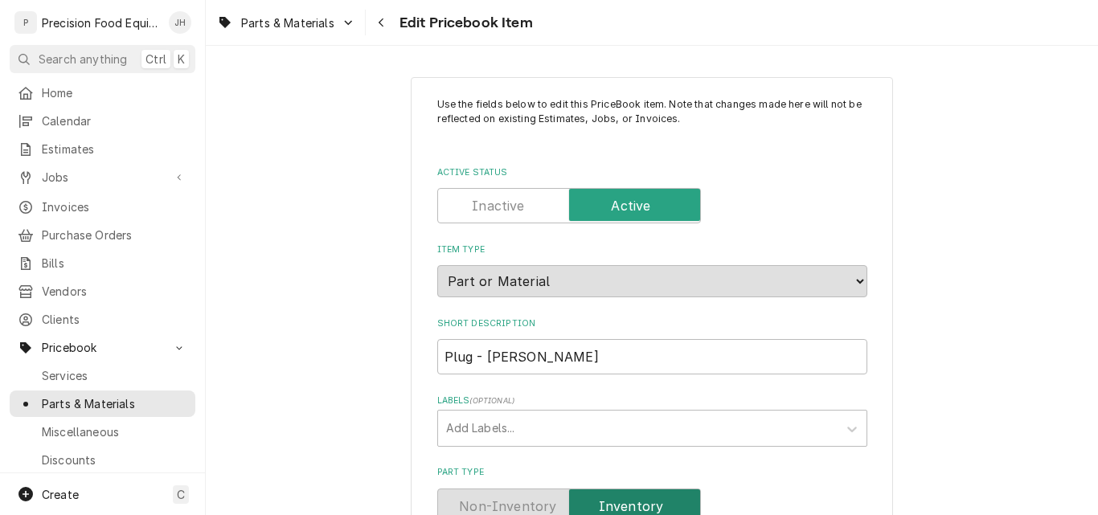
type textarea "x"
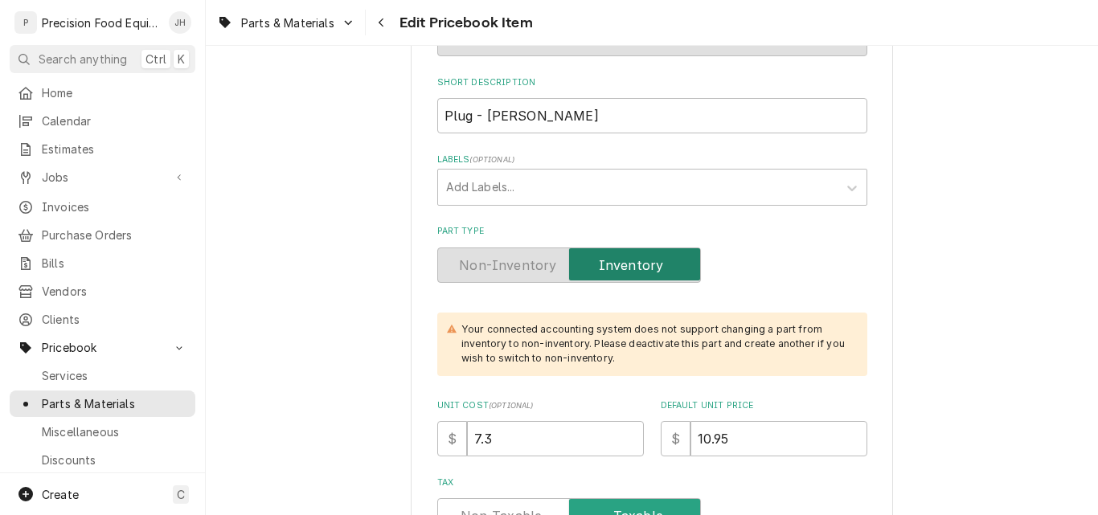
scroll to position [402, 0]
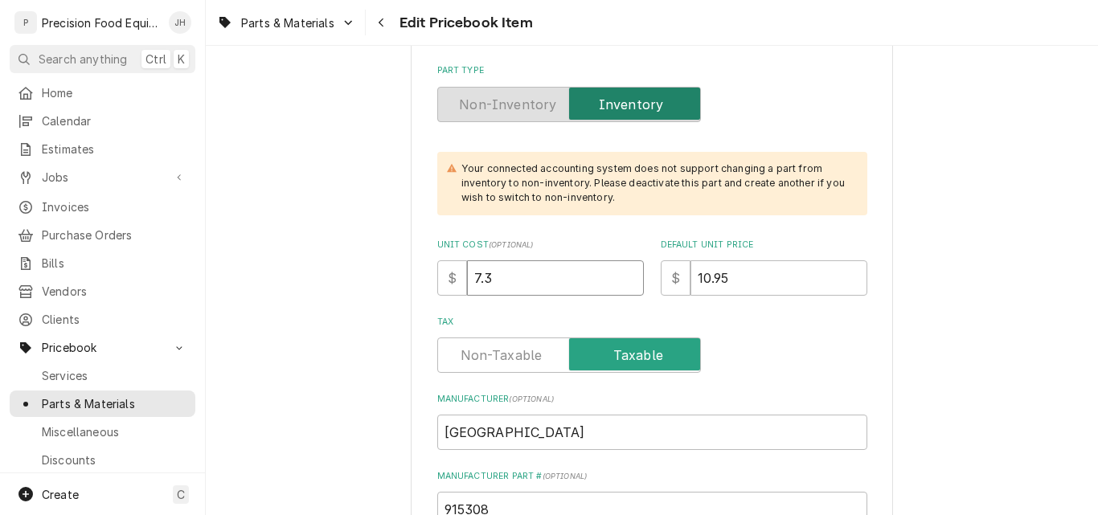
click at [522, 284] on input "7.3" at bounding box center [555, 277] width 177 height 35
type input "7.33"
type textarea "x"
type input "7.330"
type textarea "x"
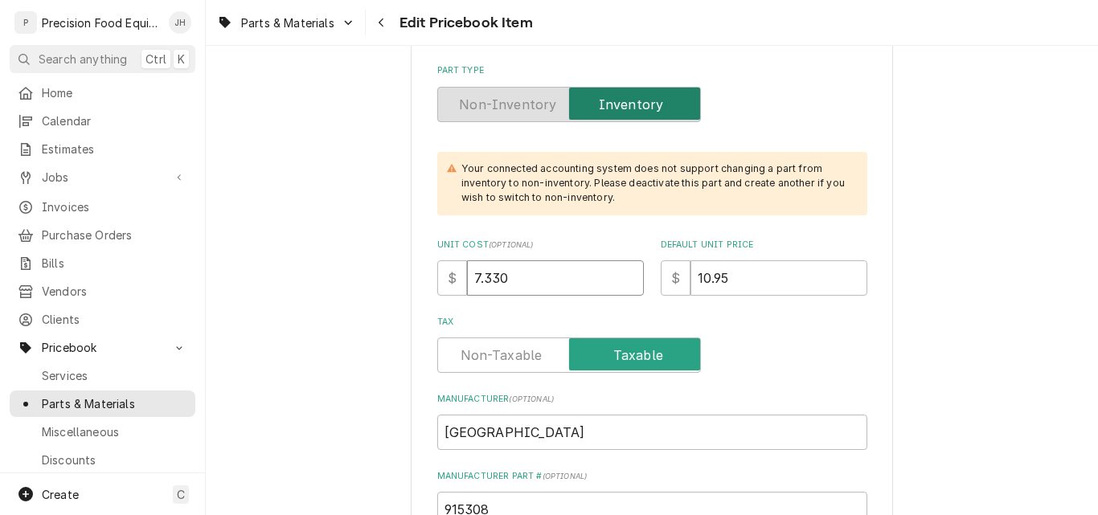
type input "7.3303"
type textarea "x"
type input "7.33033"
type textarea "x"
type input "7.3033"
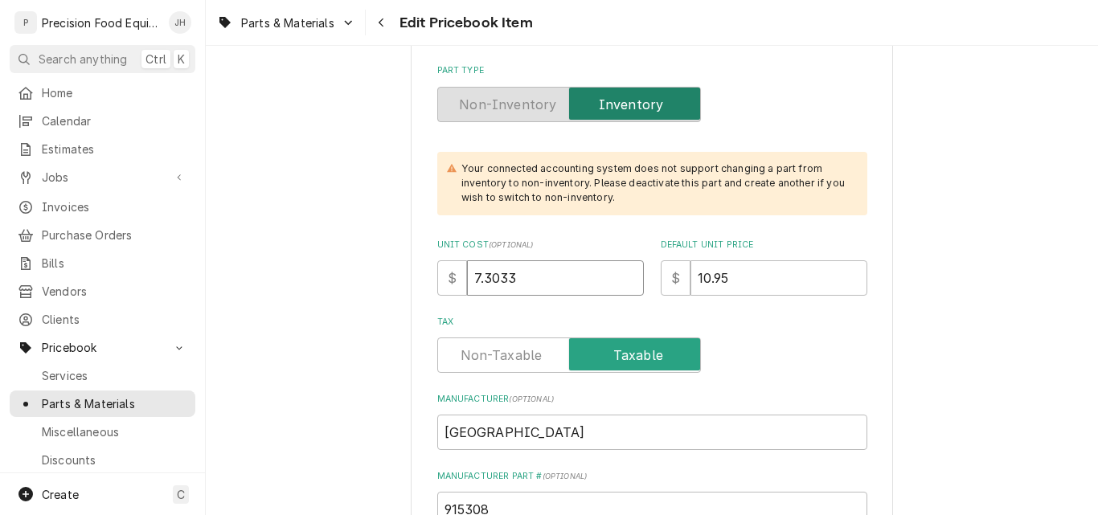
type textarea "x"
type input "73033"
type textarea "x"
type input "3033"
type textarea "x"
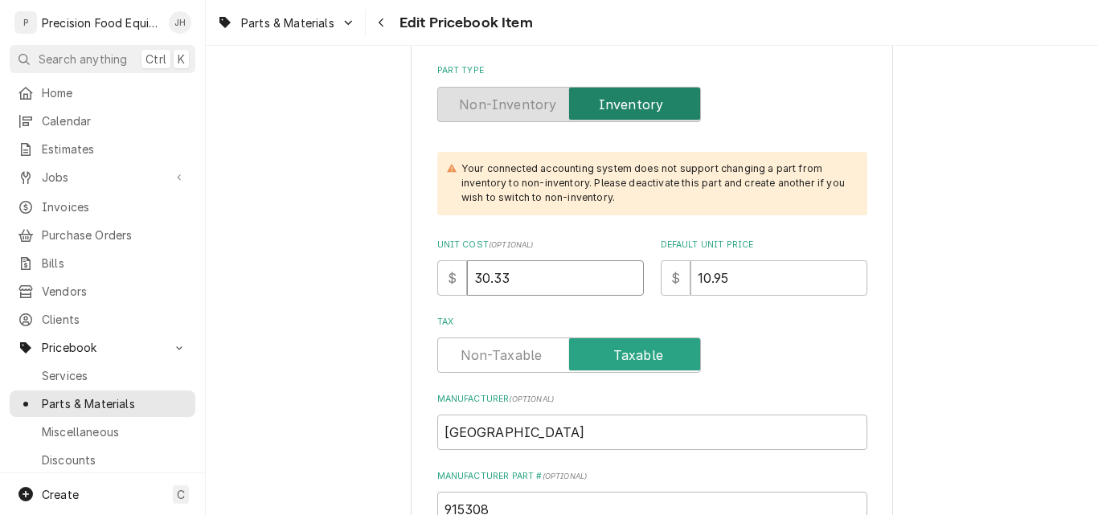
type input "30.33"
drag, startPoint x: 782, startPoint y: 288, endPoint x: 513, endPoint y: 305, distance: 269.9
type textarea "x"
type input "4"
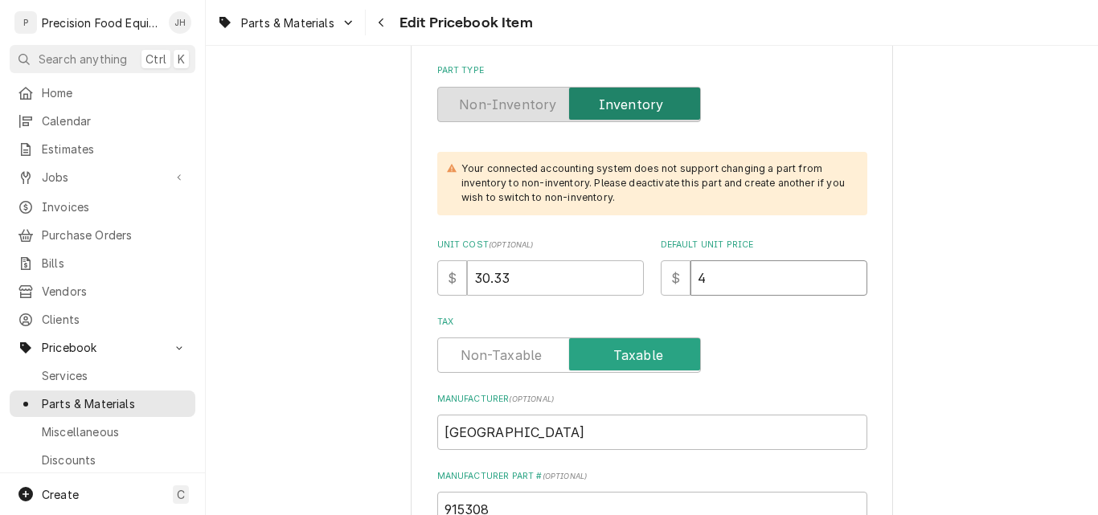
type textarea "x"
type input "45"
type textarea "x"
type input "45.7"
type textarea "x"
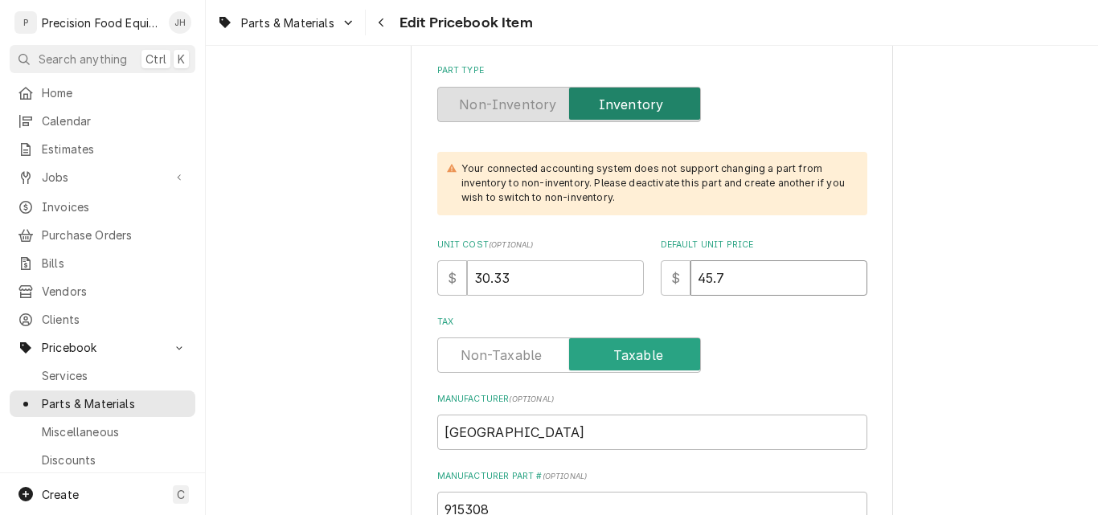
type input "45.75"
type textarea "x"
type input "45.7"
type textarea "x"
type input "45"
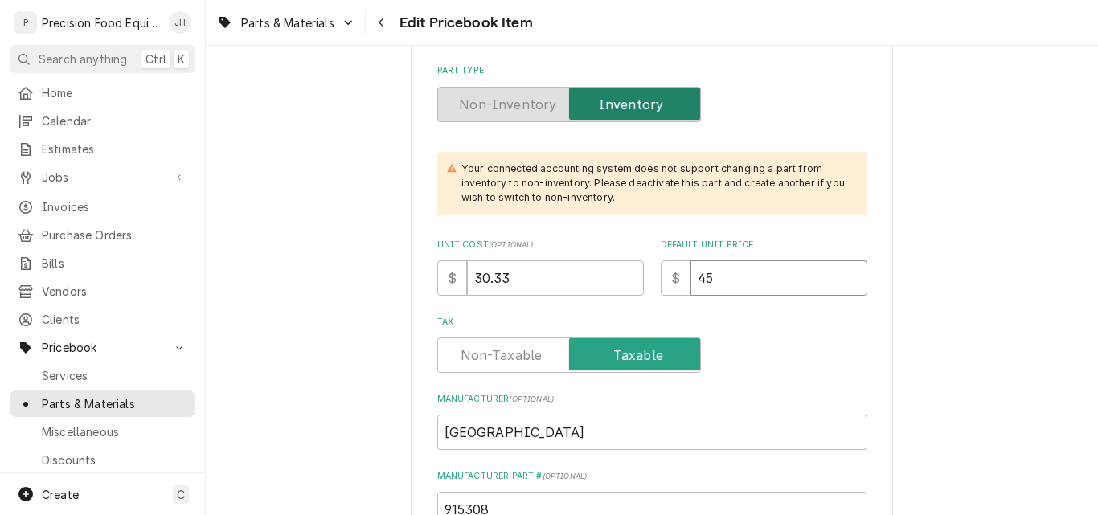
type textarea "x"
type input "45.90"
type textarea "x"
type input "45.90"
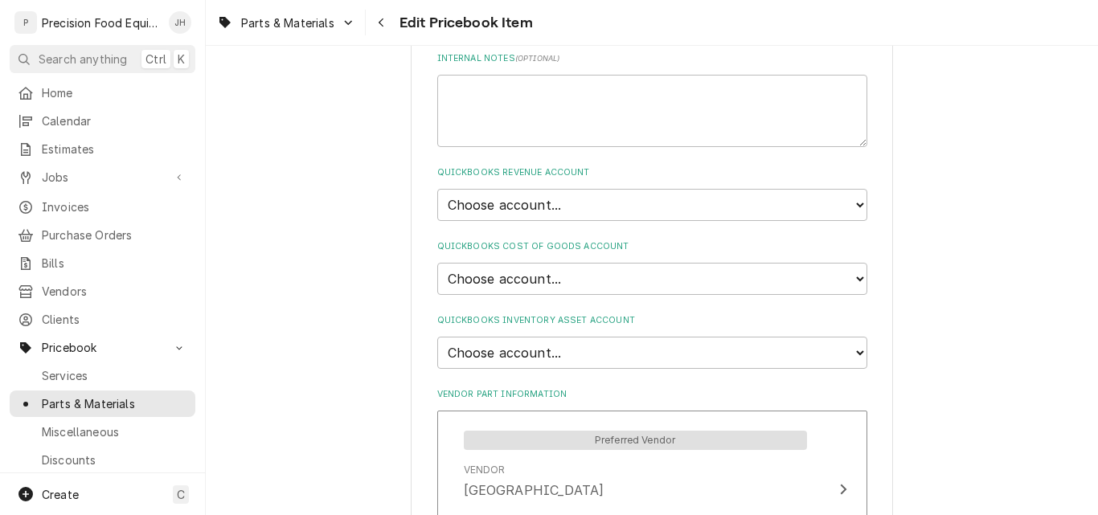
scroll to position [1045, 0]
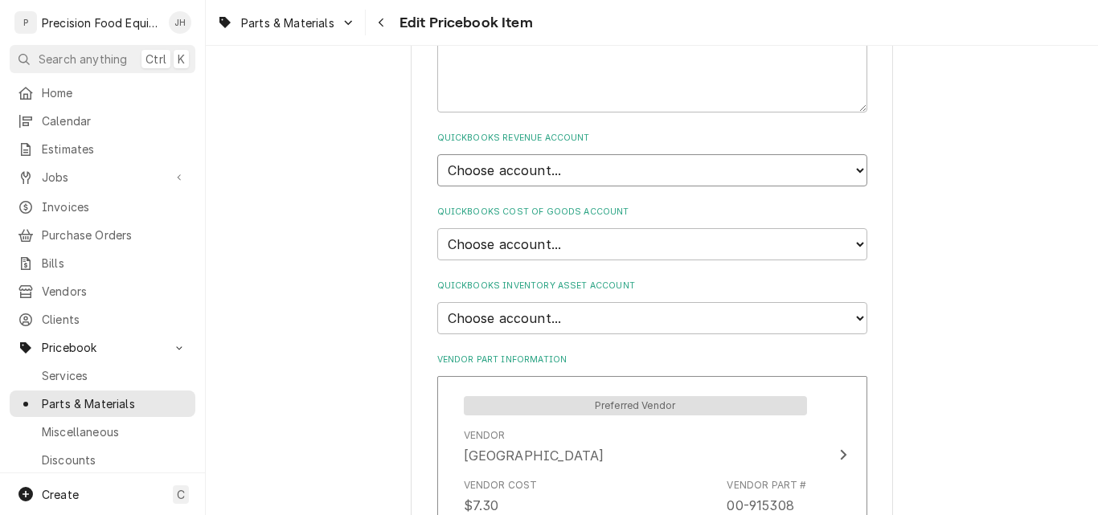
click at [611, 177] on select "Choose account... Discount Income Misc Income Non taxable issues 46600: Parts a…" at bounding box center [652, 170] width 430 height 32
select select "8000000A-1210141275"
click at [437, 154] on select "Choose account... Discount Income Misc Income Non taxable issues 46600: Parts a…" at bounding box center [652, 170] width 430 height 32
type textarea "x"
click at [646, 240] on select "Choose account... Loss Expense Loss Expense 11/3/2014 Loss Expense 11/4/2014 Co…" at bounding box center [652, 244] width 430 height 32
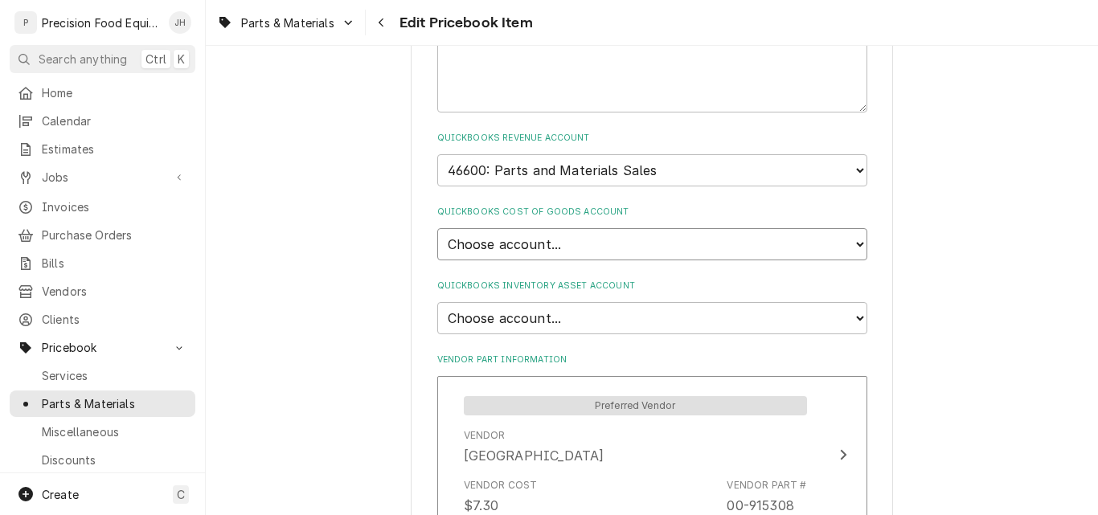
select select "80000023-1210145225"
click at [437, 228] on select "Choose account... Loss Expense Loss Expense 11/3/2014 Loss Expense 11/4/2014 Co…" at bounding box center [652, 244] width 430 height 32
type textarea "x"
click at [592, 315] on select "Choose account... Undeposited Funds Inventory Asset Payroll Asset" at bounding box center [652, 318] width 430 height 32
select select "80000022-1210145225"
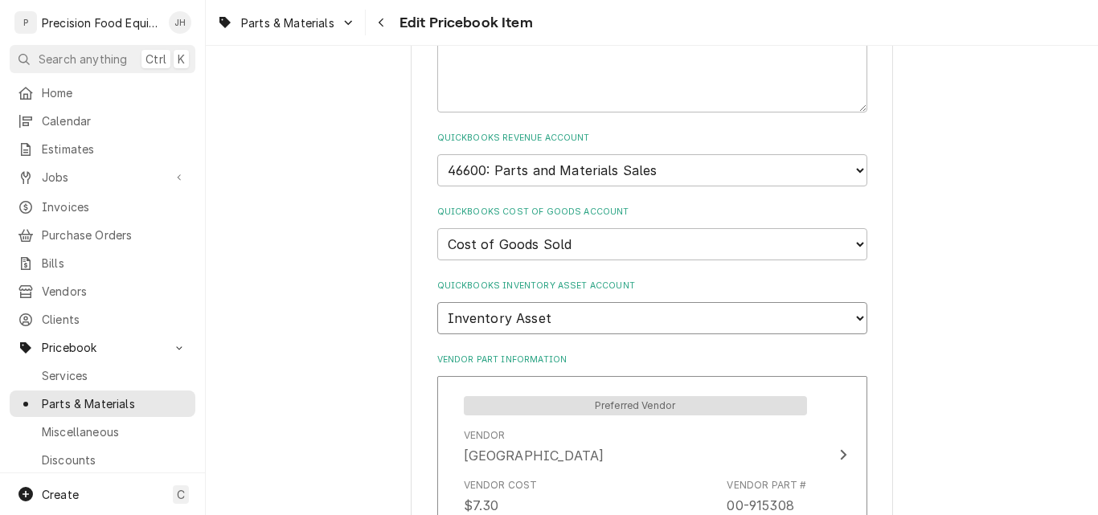
click at [437, 302] on select "Choose account... Undeposited Funds Inventory Asset Payroll Asset" at bounding box center [652, 318] width 430 height 32
type textarea "x"
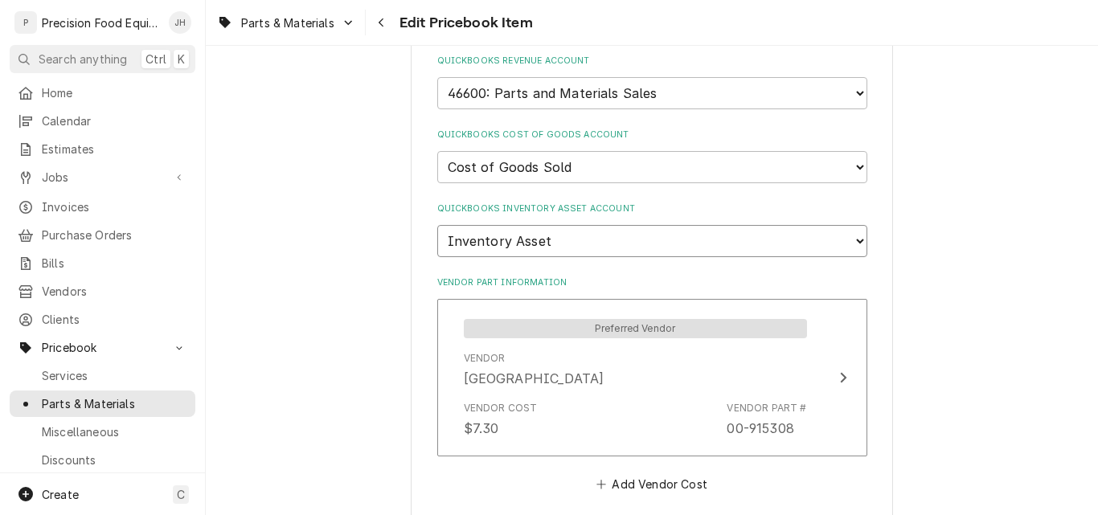
scroll to position [1286, 0]
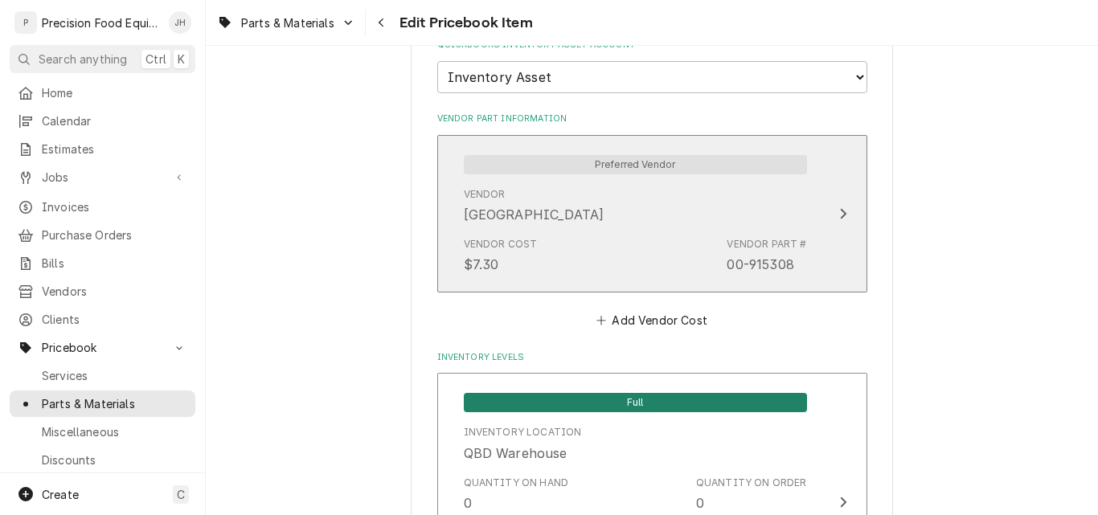
click at [535, 270] on div "Vendor Cost $7.30 Vendor Part # 00-915308" at bounding box center [635, 256] width 343 height 50
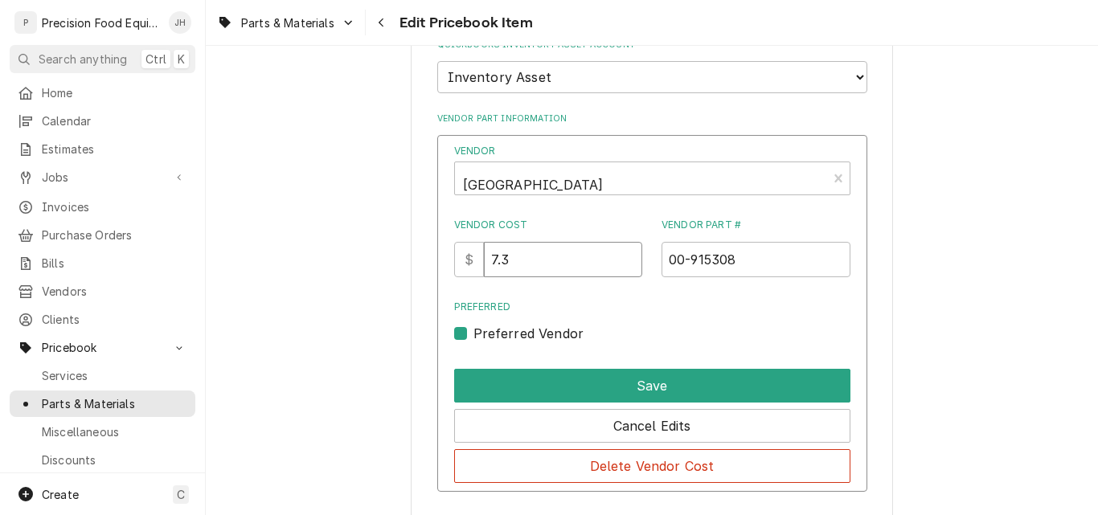
drag, startPoint x: 530, startPoint y: 267, endPoint x: 433, endPoint y: 252, distance: 97.7
click at [439, 262] on div "Vendor Hobart Vendor Cost $ 7.3 Vendor Part # 00-915308 Preferred Preferred Ven…" at bounding box center [652, 314] width 430 height 358
type input "30.33"
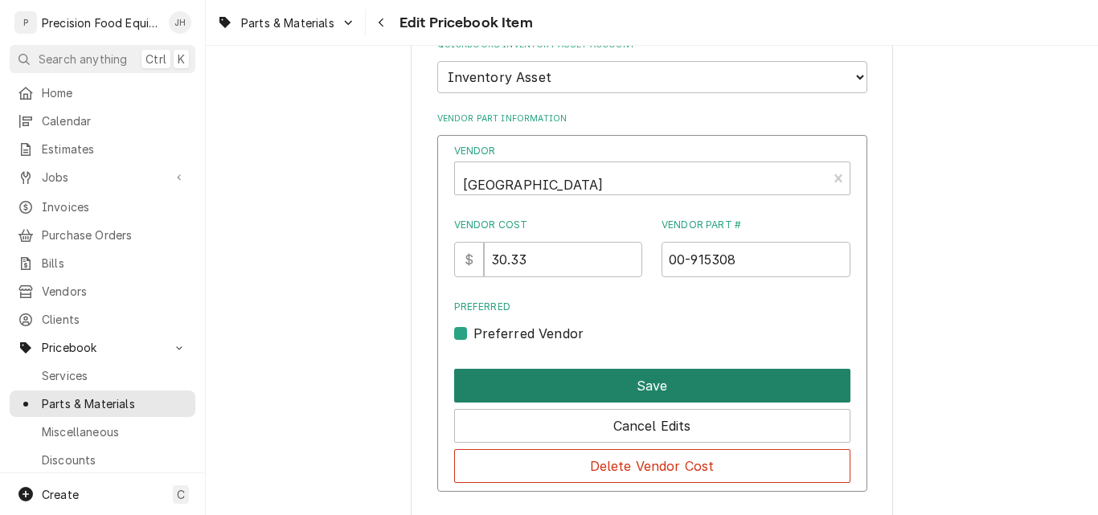
click at [638, 375] on button "Save" at bounding box center [652, 386] width 396 height 34
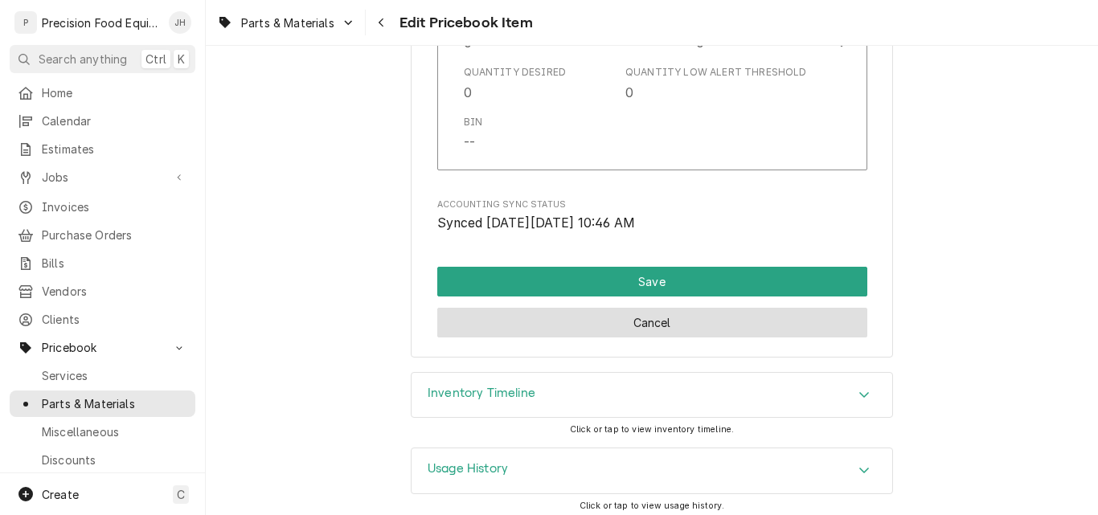
scroll to position [1755, 0]
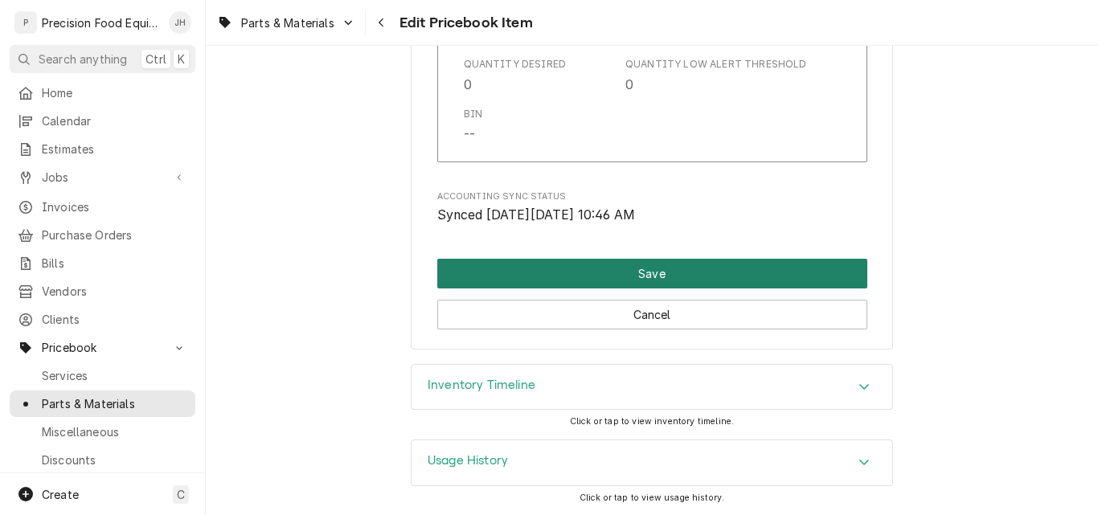
click at [664, 273] on button "Save" at bounding box center [652, 274] width 430 height 30
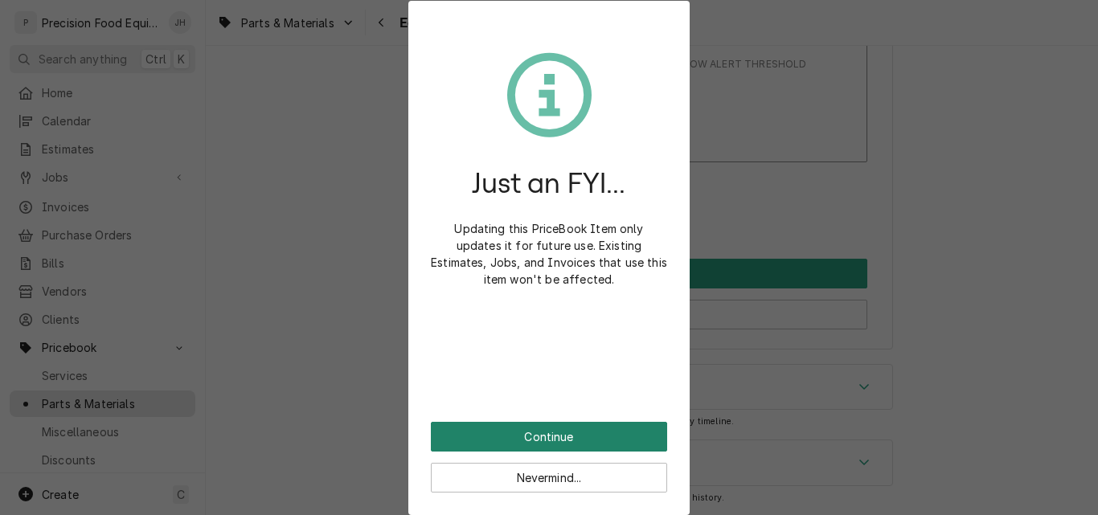
click at [538, 426] on button "Continue" at bounding box center [549, 437] width 236 height 30
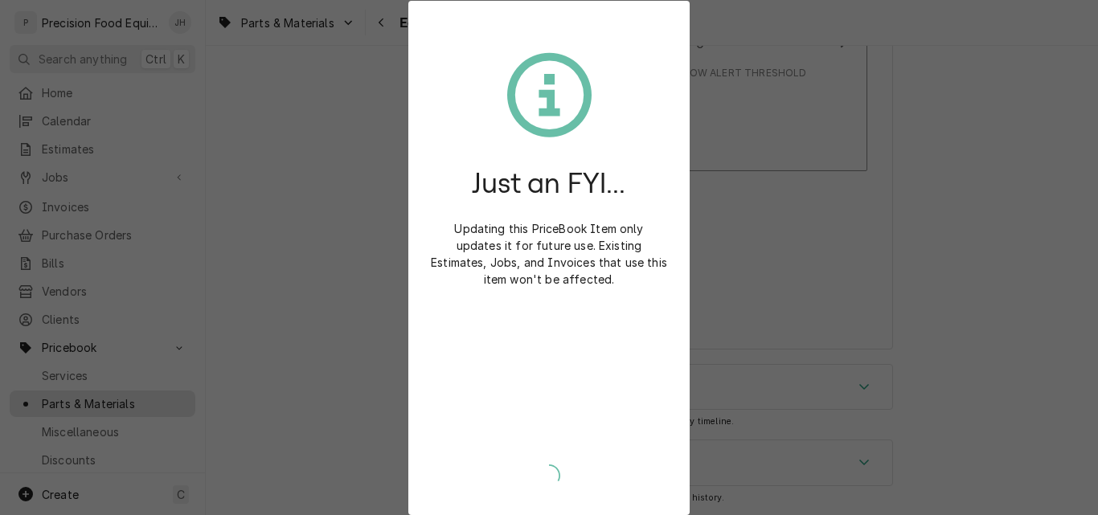
type textarea "x"
